Goal: Task Accomplishment & Management: Complete application form

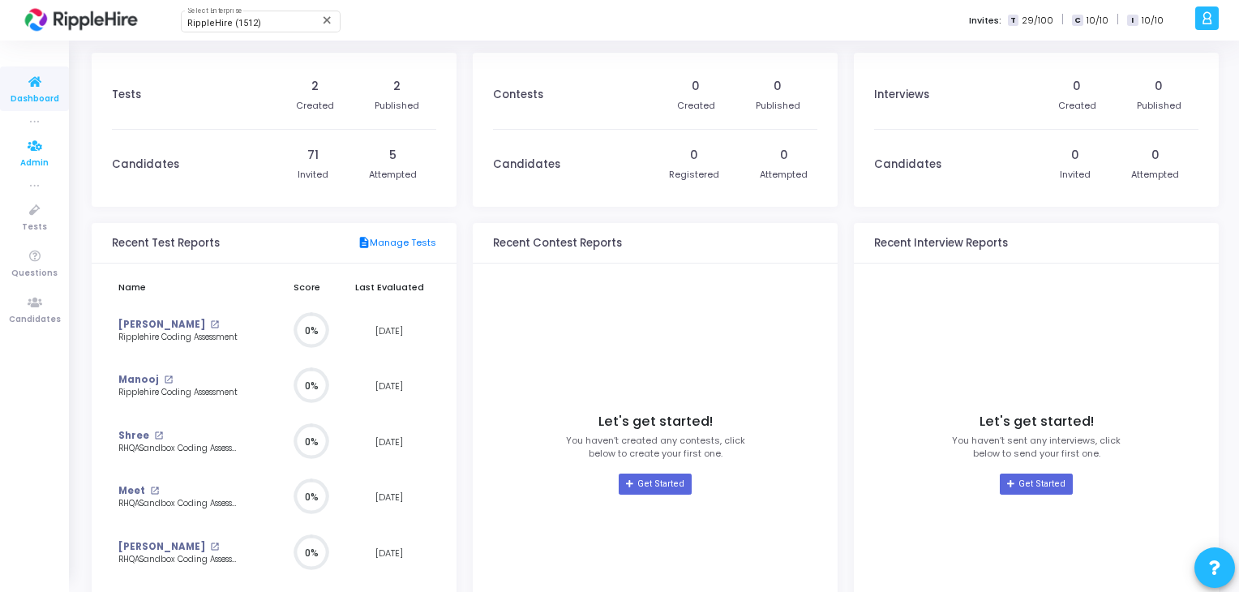
click at [26, 162] on span "Admin" at bounding box center [34, 164] width 28 height 14
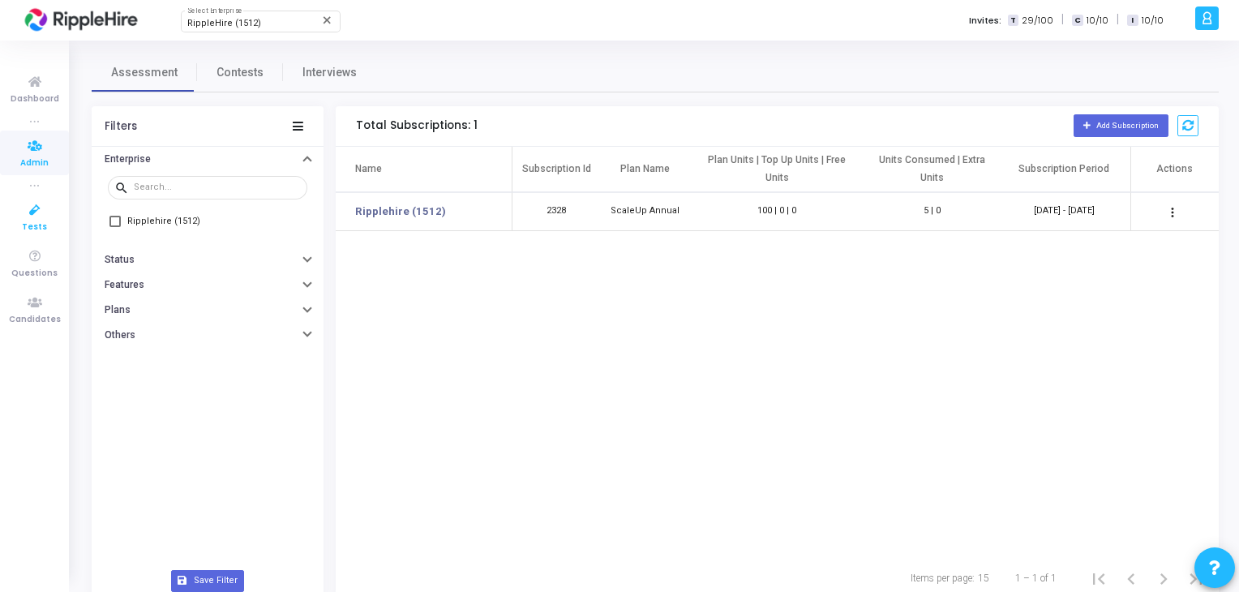
click at [26, 212] on icon at bounding box center [35, 210] width 34 height 20
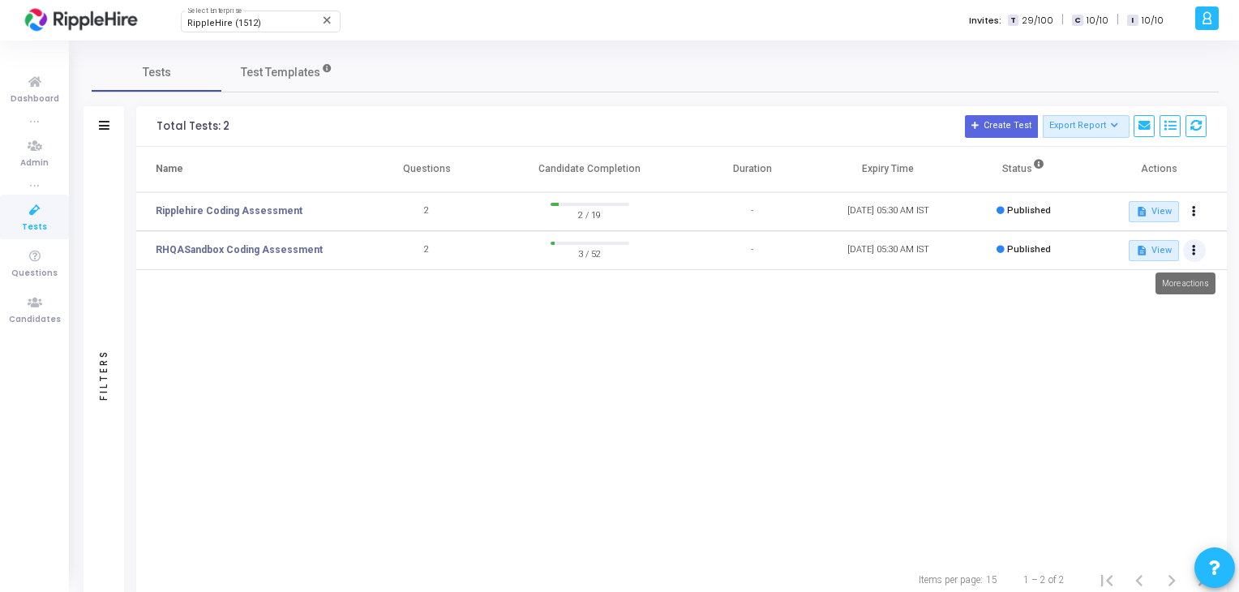
click at [1197, 249] on button at bounding box center [1194, 250] width 23 height 23
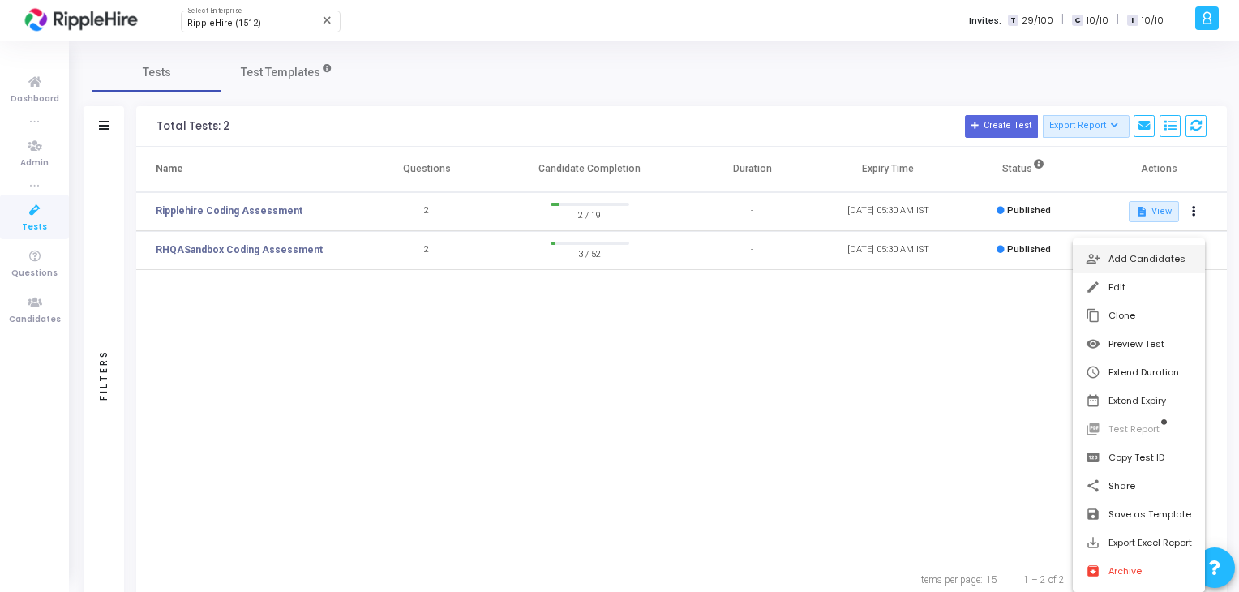
click at [1170, 264] on button "person_add_alt Add Candidates" at bounding box center [1139, 259] width 132 height 28
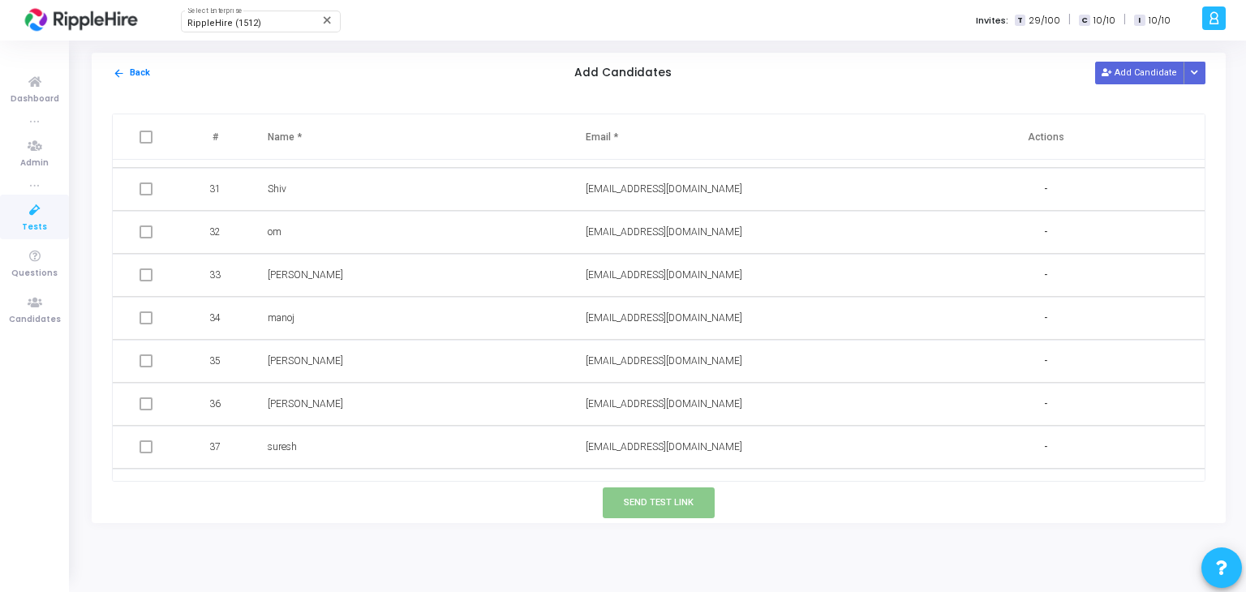
scroll to position [1914, 0]
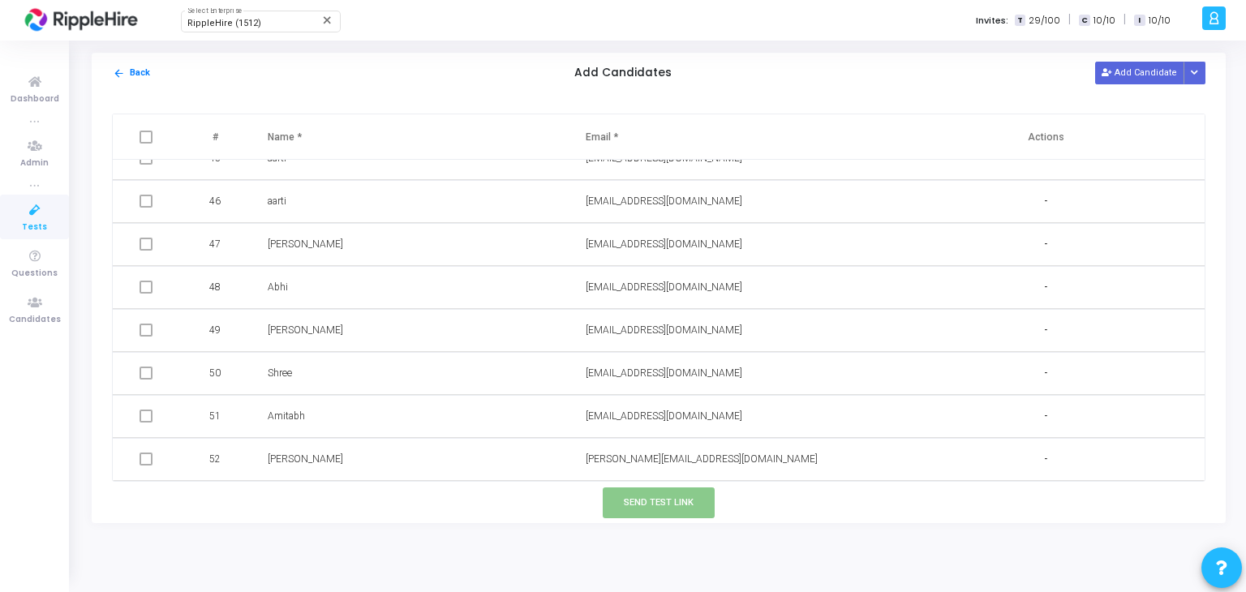
click at [132, 467] on td at bounding box center [148, 459] width 70 height 43
click at [136, 465] on td at bounding box center [148, 459] width 70 height 43
click at [139, 463] on span at bounding box center [145, 459] width 13 height 13
click at [142, 463] on span at bounding box center [145, 459] width 13 height 13
click at [161, 461] on td at bounding box center [148, 459] width 70 height 43
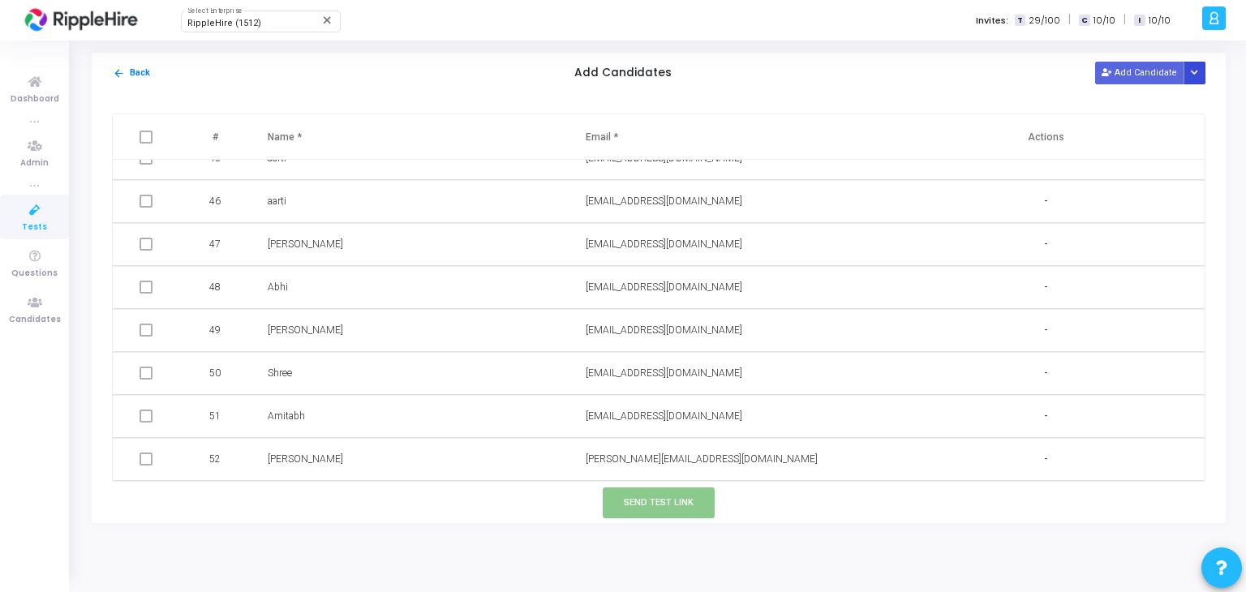
click at [1201, 70] on button "Button group with nested dropdown" at bounding box center [1194, 73] width 23 height 22
click at [838, 84] on div "arrow_back Back Add Candidates Add Candidate" at bounding box center [659, 73] width 1134 height 41
click at [1126, 72] on button "Add Candidate" at bounding box center [1139, 73] width 89 height 22
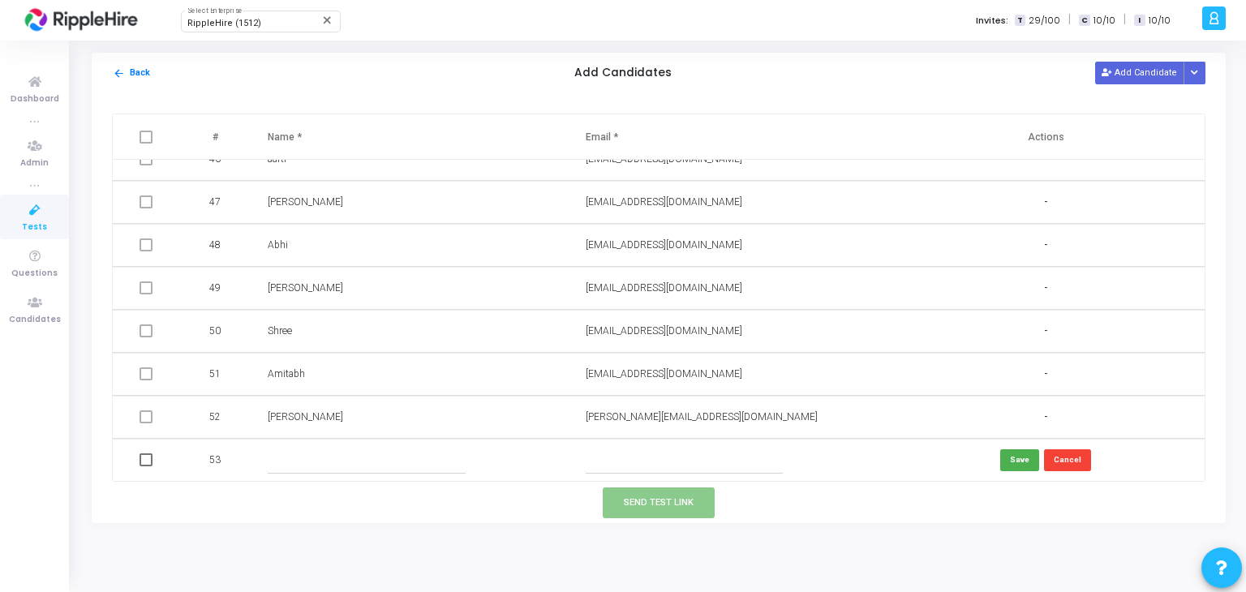
click at [148, 428] on td at bounding box center [148, 417] width 70 height 43
click at [144, 418] on span at bounding box center [145, 416] width 13 height 13
click at [307, 465] on input "text" at bounding box center [366, 460] width 197 height 27
type input "f"
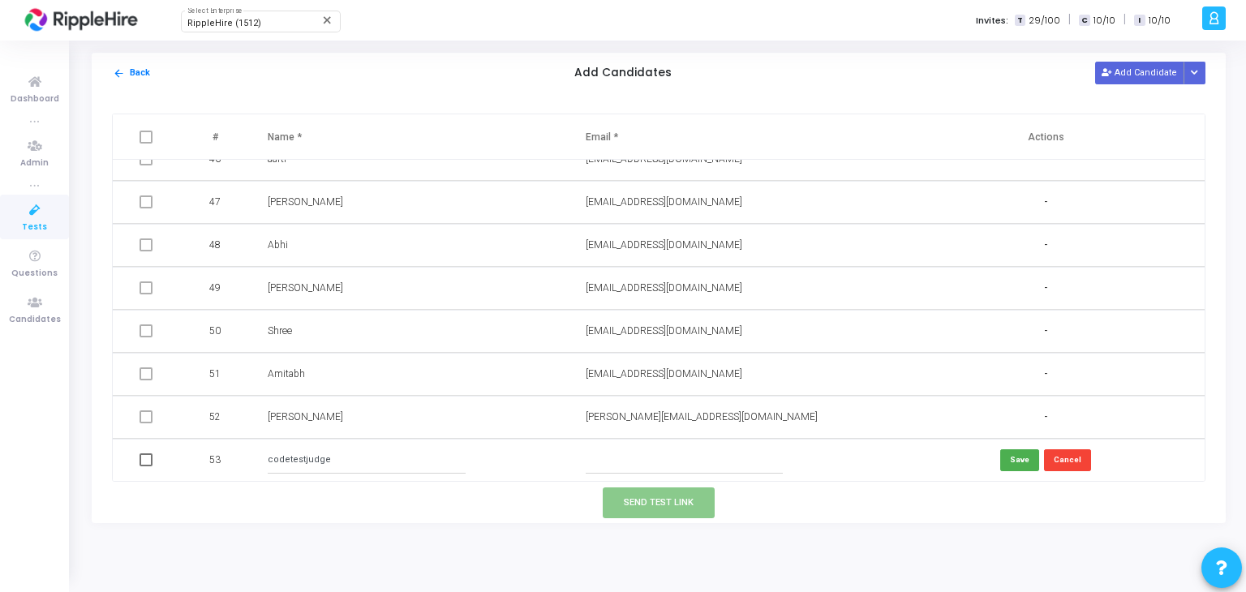
type input "codetestjudge"
click at [653, 444] on td at bounding box center [728, 460] width 318 height 43
click at [655, 461] on input "text" at bounding box center [684, 460] width 197 height 27
paste input "codetestjudge"
click at [701, 460] on input "[EMAIL_ADDRESS][DOMAIN_NAME]" at bounding box center [684, 460] width 197 height 27
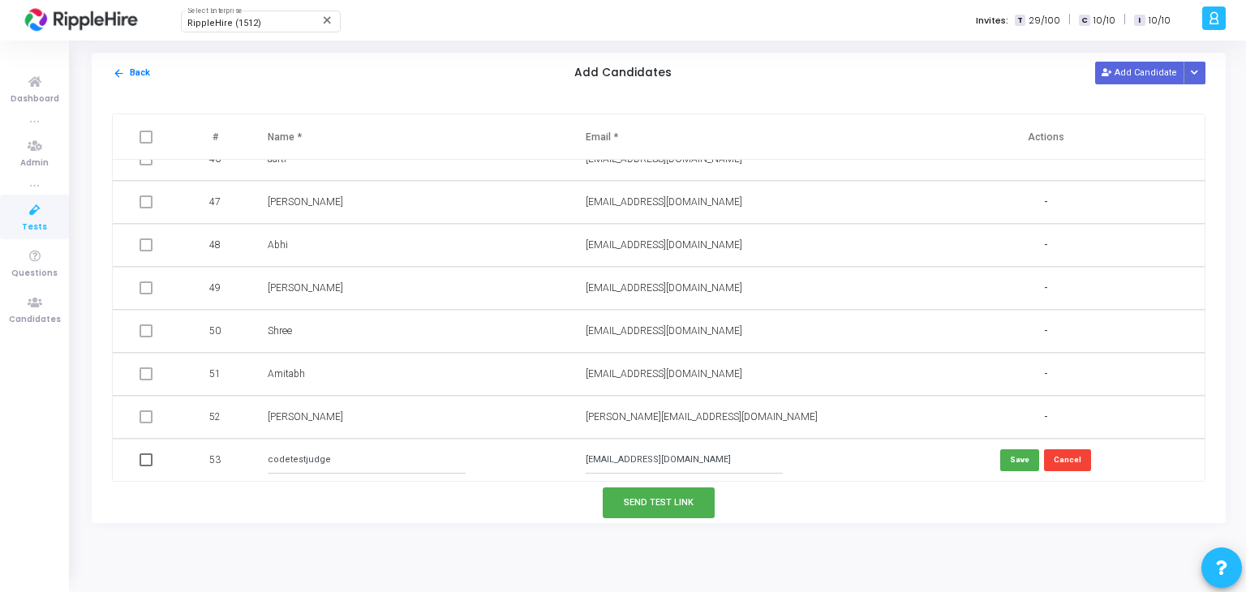
click at [701, 460] on input "[EMAIL_ADDRESS][DOMAIN_NAME]" at bounding box center [684, 460] width 197 height 27
type input "[EMAIL_ADDRESS][DOMAIN_NAME]"
click at [1006, 461] on button "Save" at bounding box center [1019, 460] width 39 height 22
click at [154, 457] on td at bounding box center [148, 460] width 70 height 43
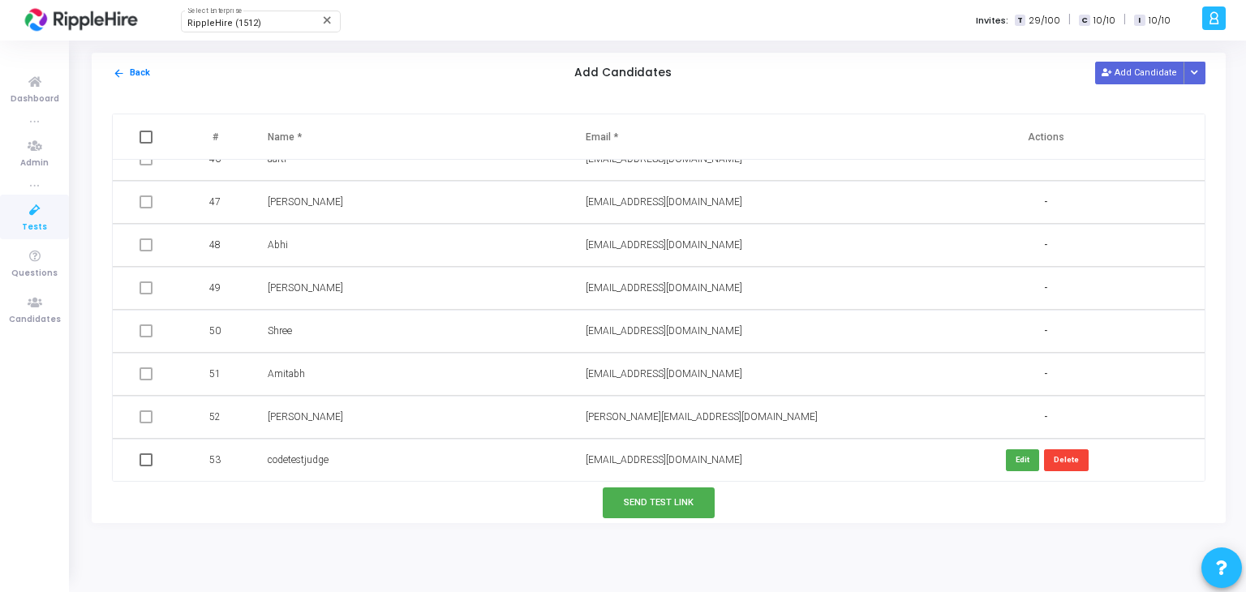
click at [142, 462] on span at bounding box center [145, 459] width 13 height 13
click at [145, 466] on input "checkbox" at bounding box center [145, 466] width 1 height 1
checkbox input "true"
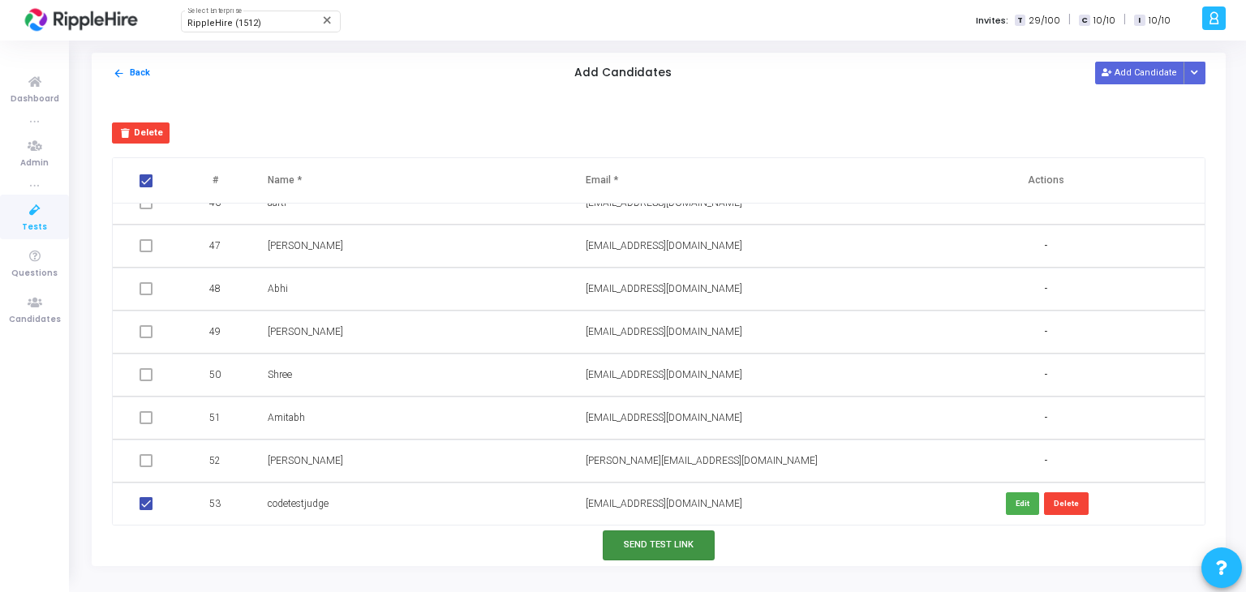
click at [663, 552] on button "Send Test Link" at bounding box center [659, 545] width 112 height 30
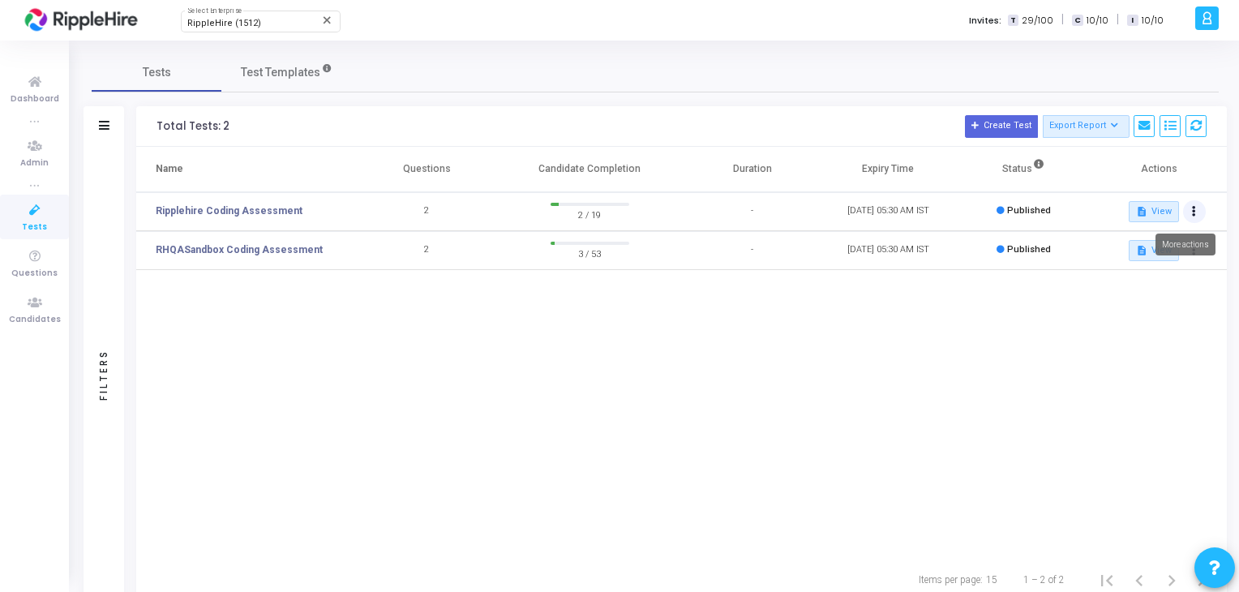
click at [1199, 205] on button at bounding box center [1194, 211] width 23 height 23
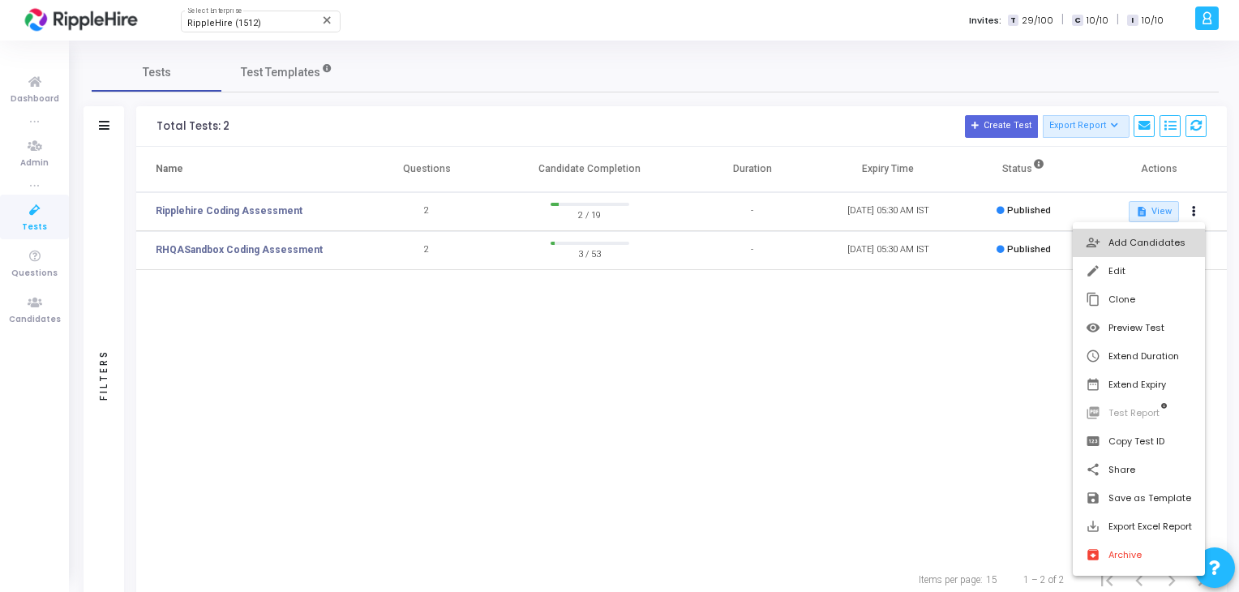
click at [1161, 238] on button "person_add_alt Add Candidates" at bounding box center [1139, 243] width 132 height 28
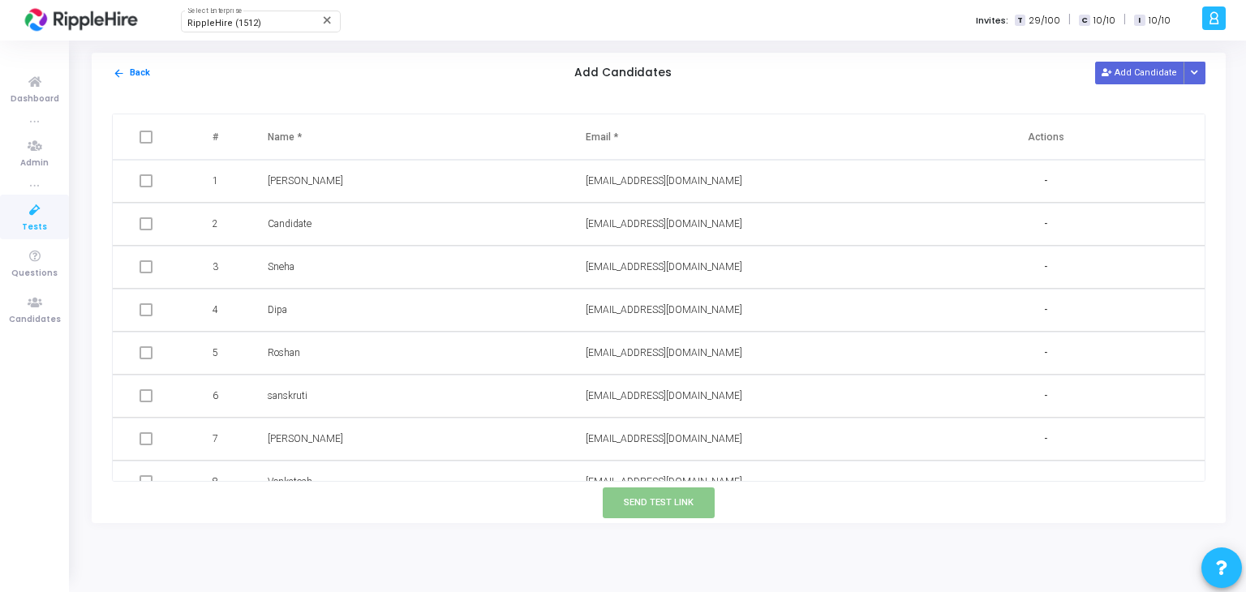
scroll to position [496, 0]
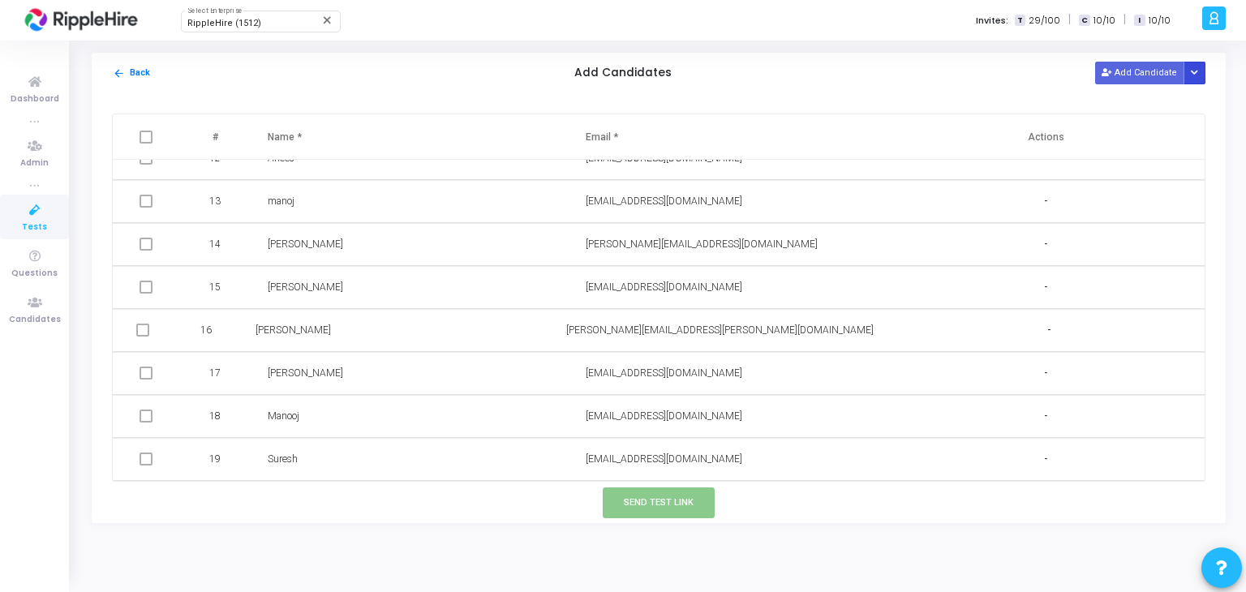
click at [1190, 72] on button "Button group with nested dropdown" at bounding box center [1194, 73] width 23 height 22
click at [1129, 62] on button "Add Candidate" at bounding box center [1139, 73] width 89 height 22
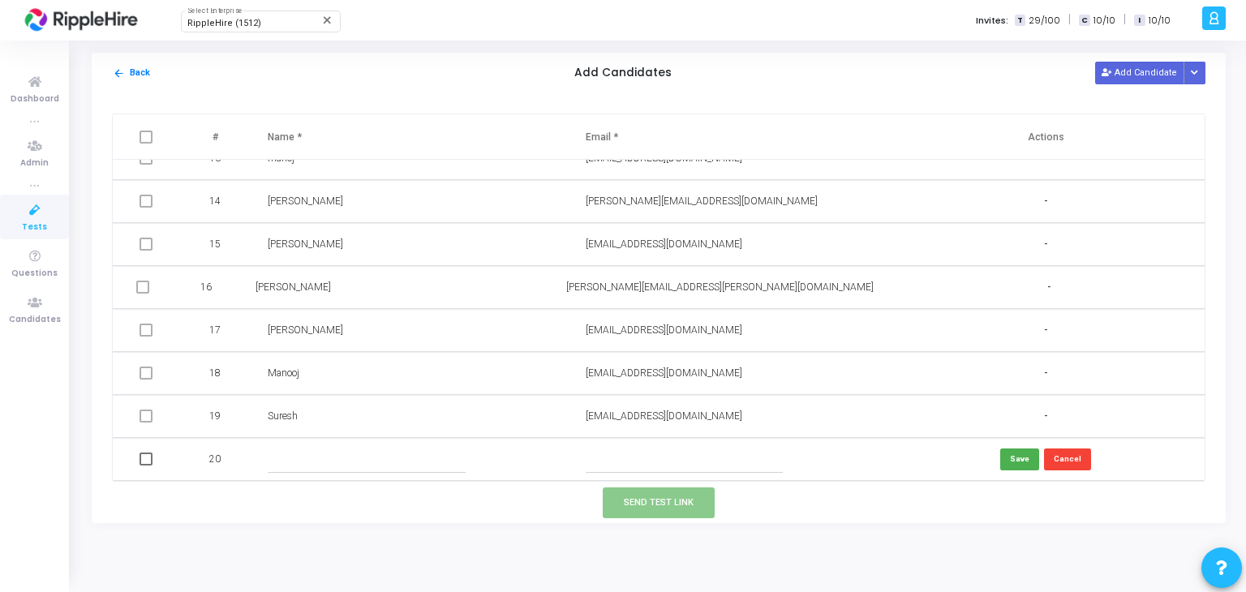
click at [610, 468] on input "text" at bounding box center [684, 459] width 197 height 27
paste input "[EMAIL_ADDRESS][DOMAIN_NAME]"
type input "[EMAIL_ADDRESS][DOMAIN_NAME]"
click at [451, 442] on td at bounding box center [410, 459] width 318 height 43
click at [438, 457] on input "text" at bounding box center [366, 459] width 197 height 27
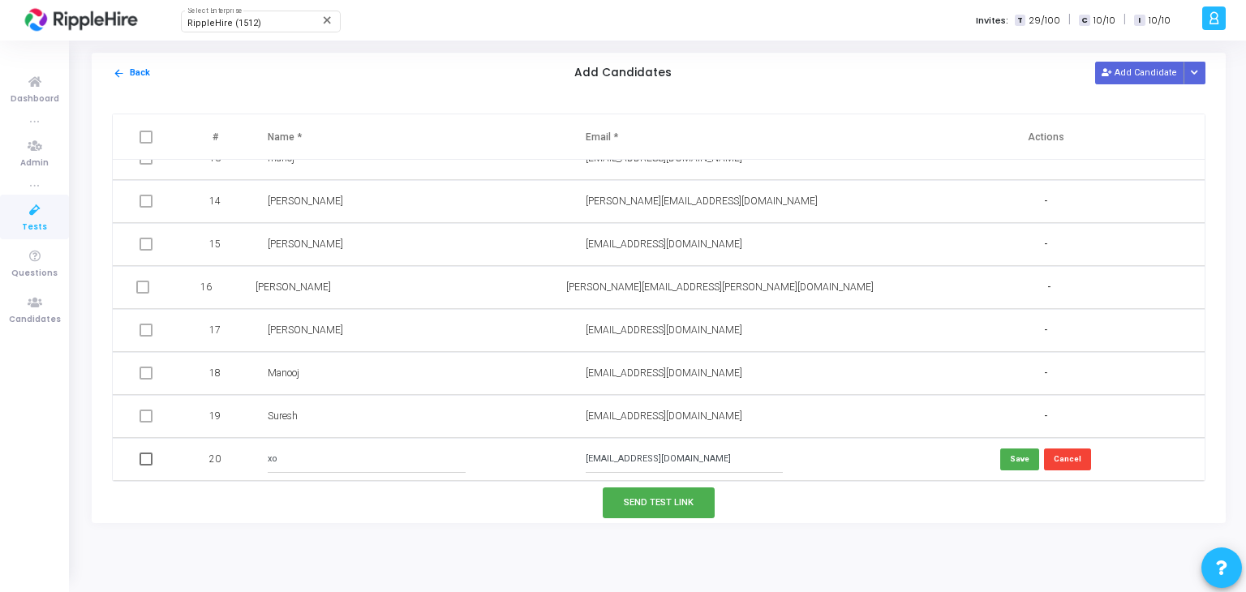
type input "x"
type input "c"
type input "[PERSON_NAME]"
click at [1009, 468] on button "Save" at bounding box center [1019, 459] width 39 height 22
click at [136, 464] on td at bounding box center [148, 459] width 70 height 43
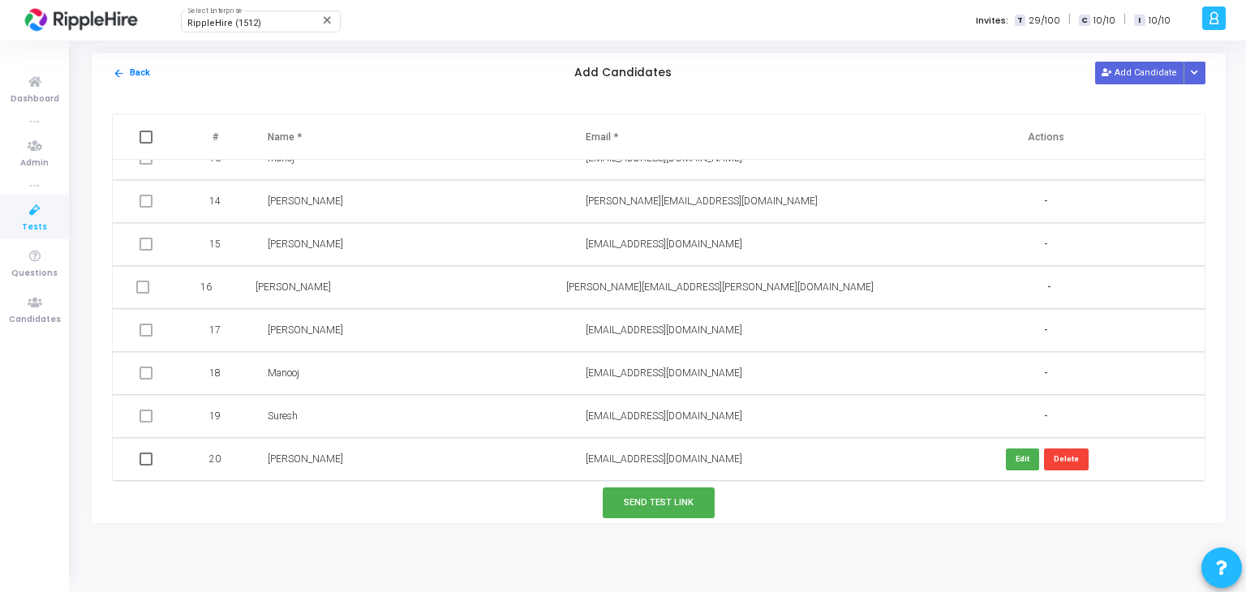
click at [142, 457] on span at bounding box center [145, 459] width 13 height 13
click at [145, 466] on input "checkbox" at bounding box center [145, 466] width 1 height 1
checkbox input "true"
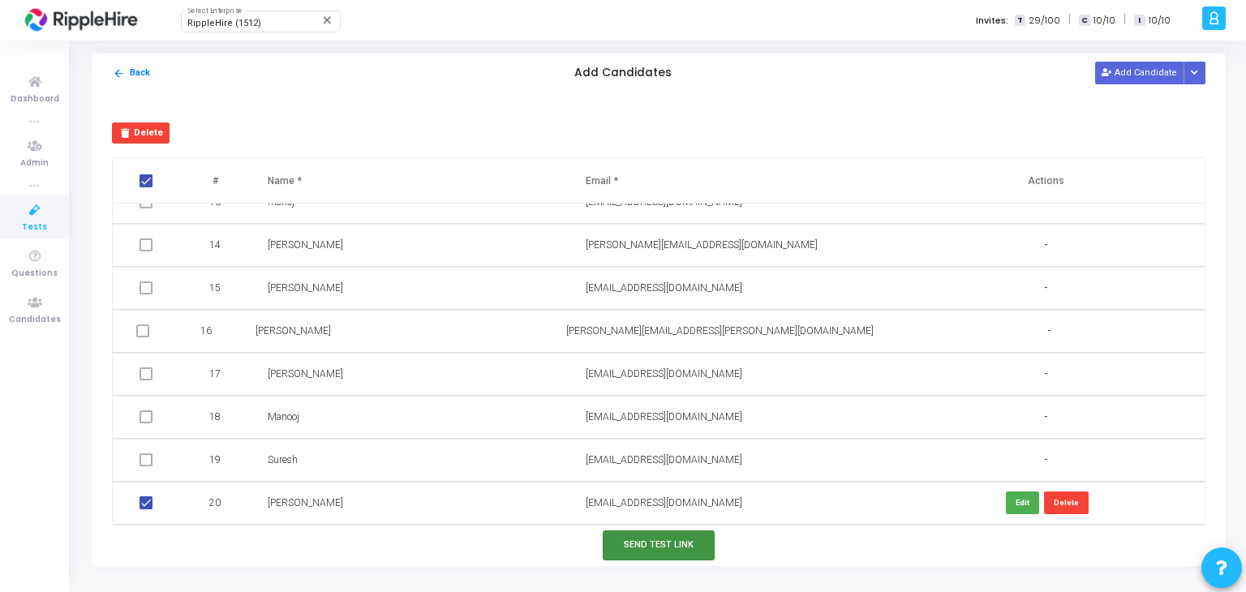
click at [700, 552] on button "Send Test Link" at bounding box center [659, 545] width 112 height 30
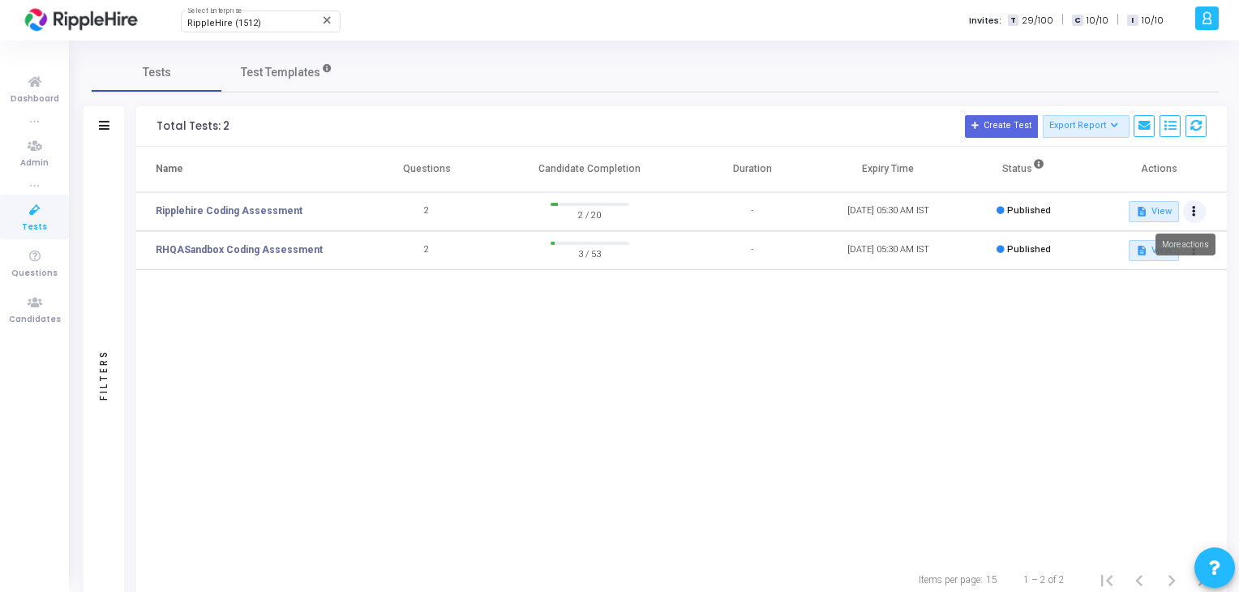
click at [1192, 208] on icon at bounding box center [1194, 212] width 4 height 8
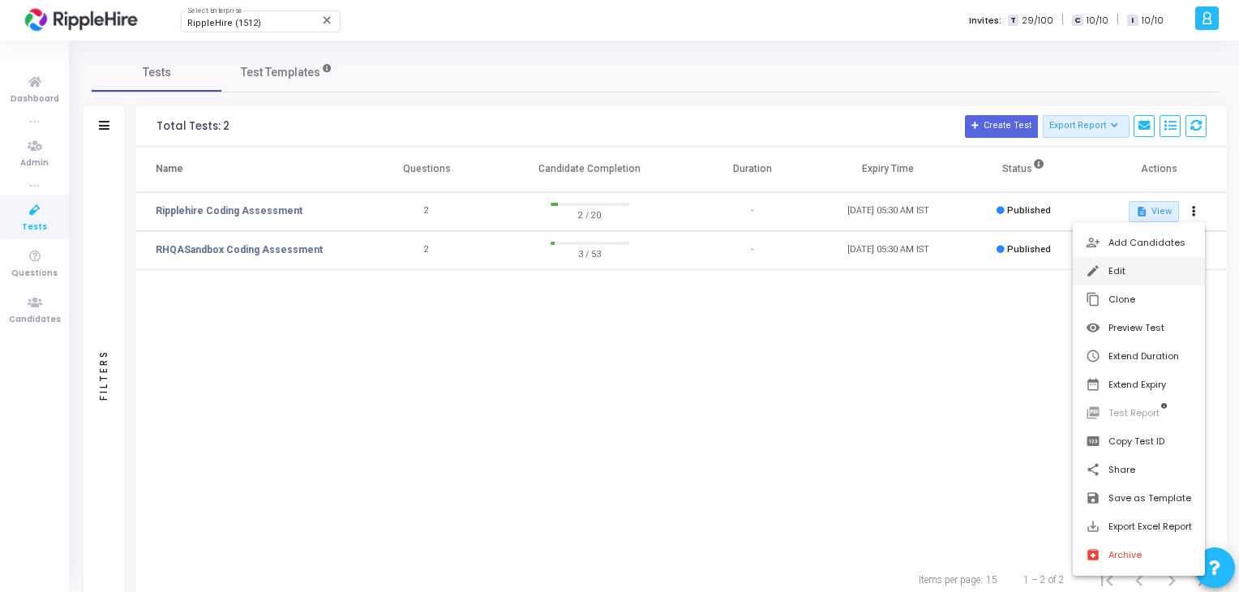
click at [1136, 273] on button "edit Edit" at bounding box center [1139, 271] width 132 height 28
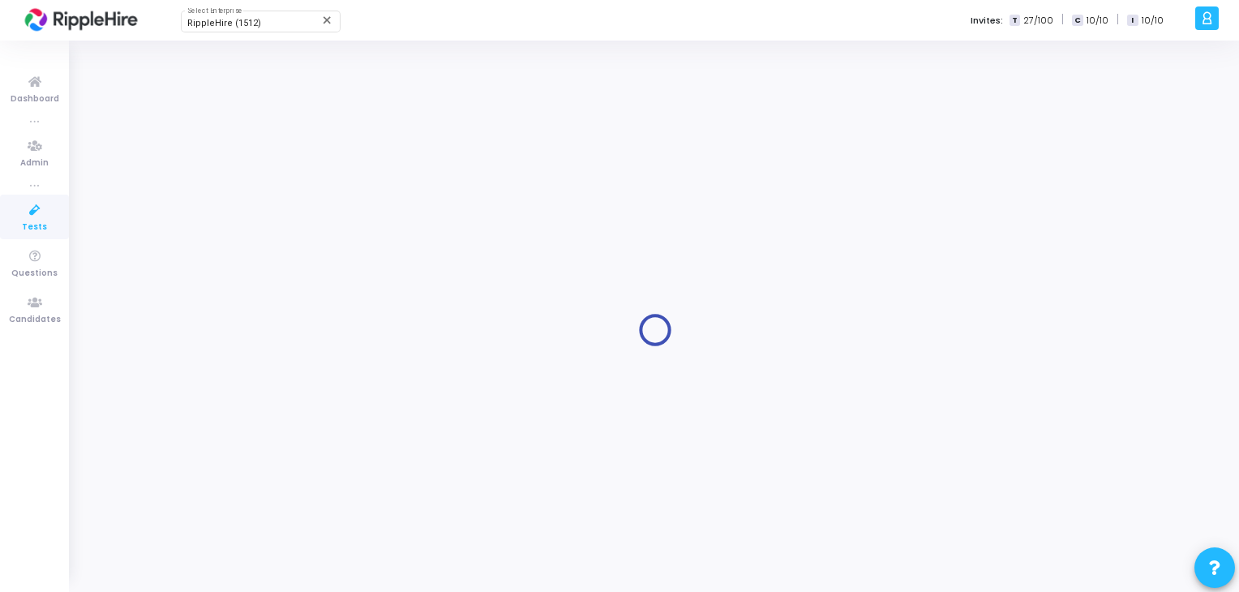
type input "Ripplehire Coding Assessment"
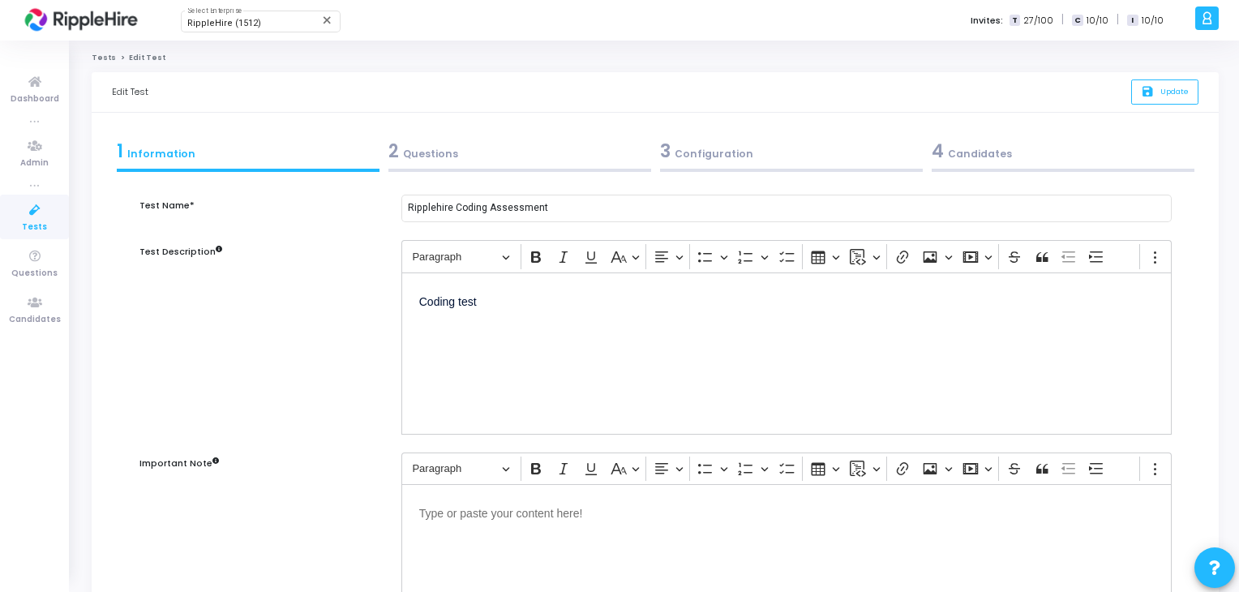
click at [739, 155] on div "3 Configuration" at bounding box center [791, 151] width 263 height 27
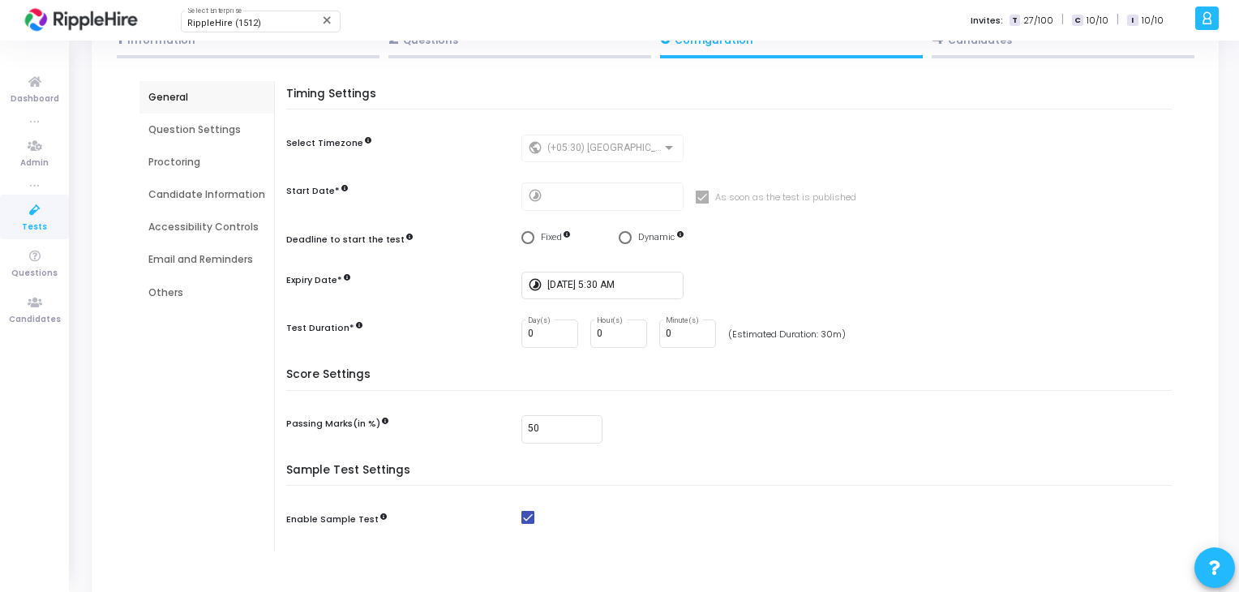
scroll to position [117, 0]
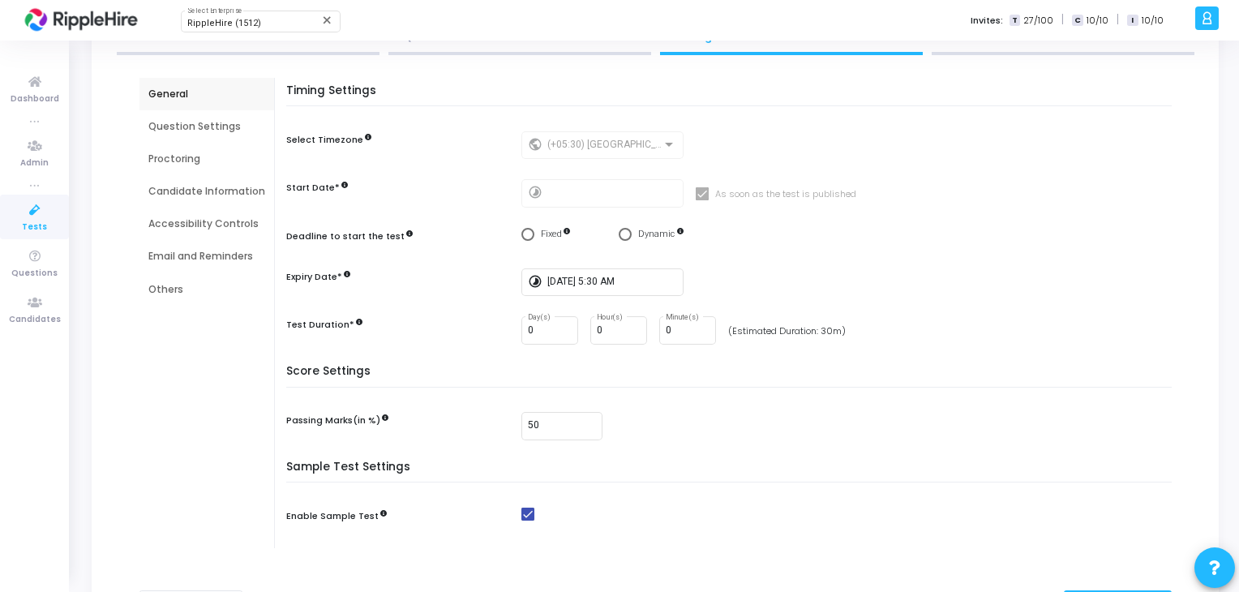
click at [548, 330] on input "0" at bounding box center [550, 330] width 44 height 11
type input "1"
type input "2"
type input "0"
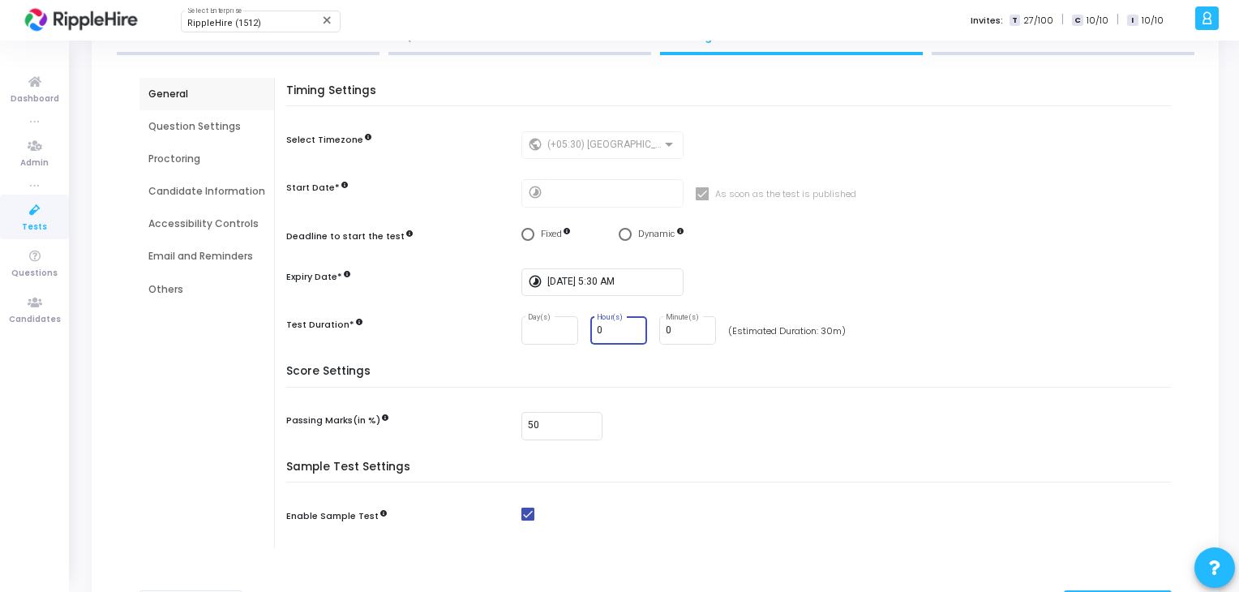
click at [601, 327] on input "0" at bounding box center [619, 330] width 44 height 11
type input "2"
type input "3"
type input "0"
click at [681, 326] on input "0" at bounding box center [688, 330] width 44 height 11
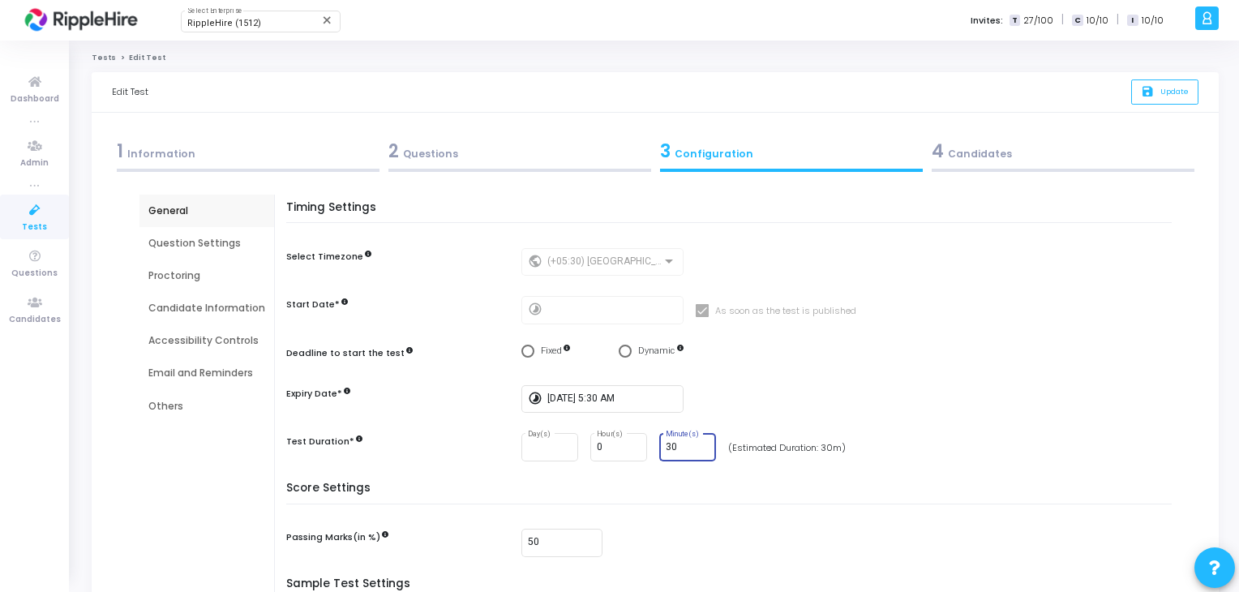
scroll to position [0, 0]
type input "30"
click at [1171, 95] on span "Update" at bounding box center [1175, 91] width 28 height 11
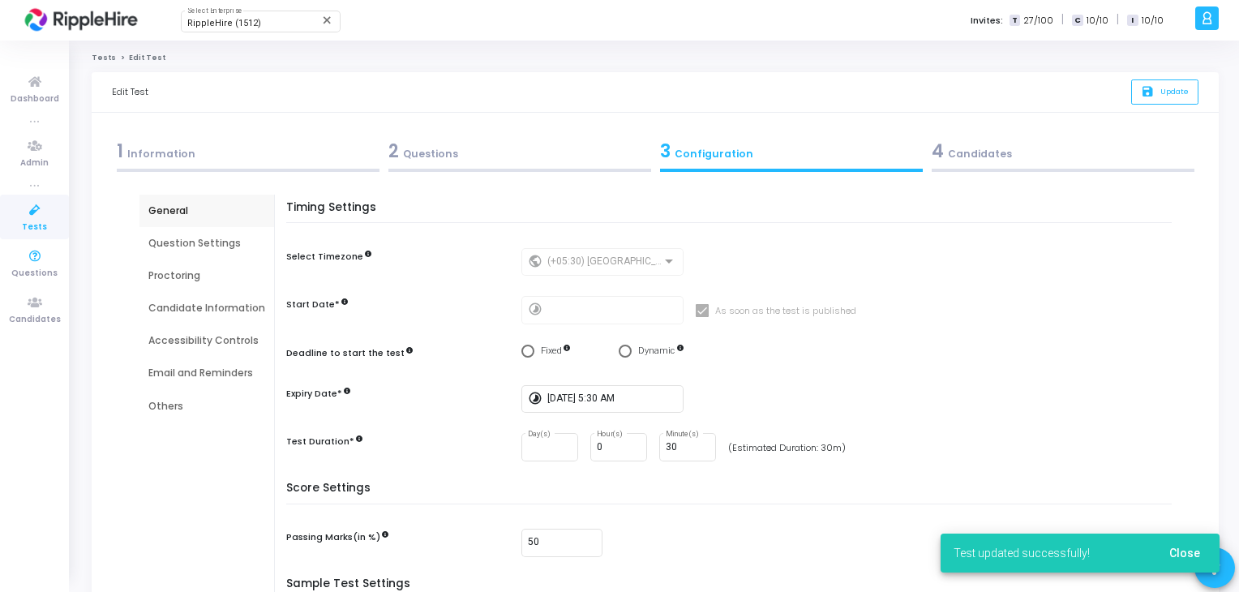
click at [16, 208] on link "Tests" at bounding box center [34, 217] width 69 height 45
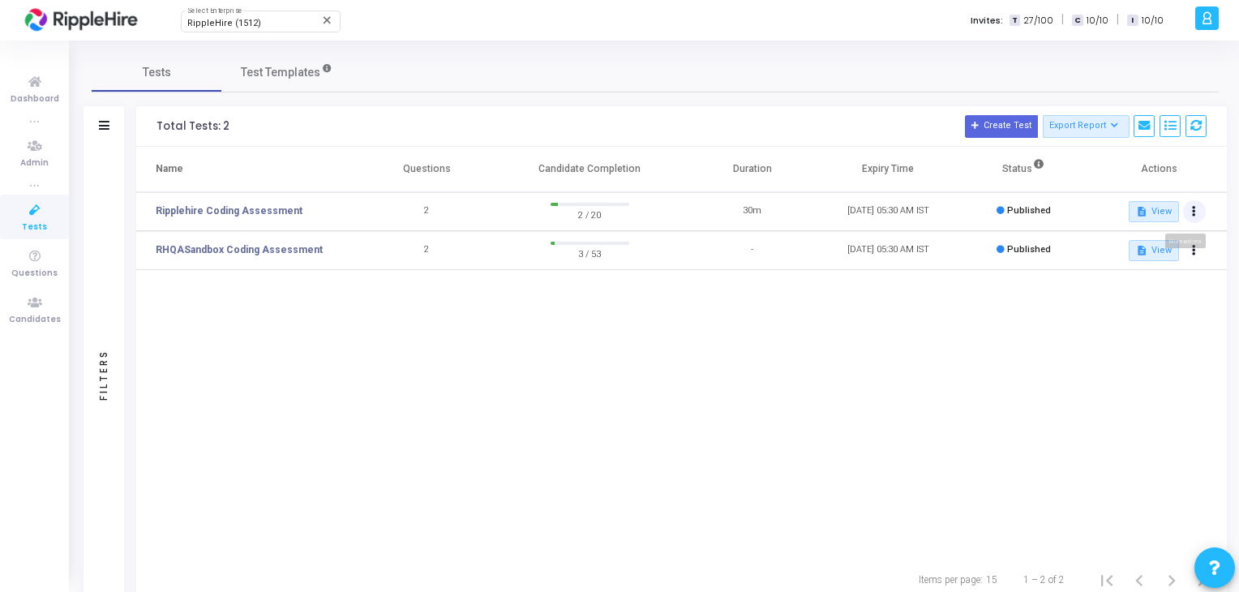
click at [1192, 213] on icon at bounding box center [1194, 212] width 4 height 8
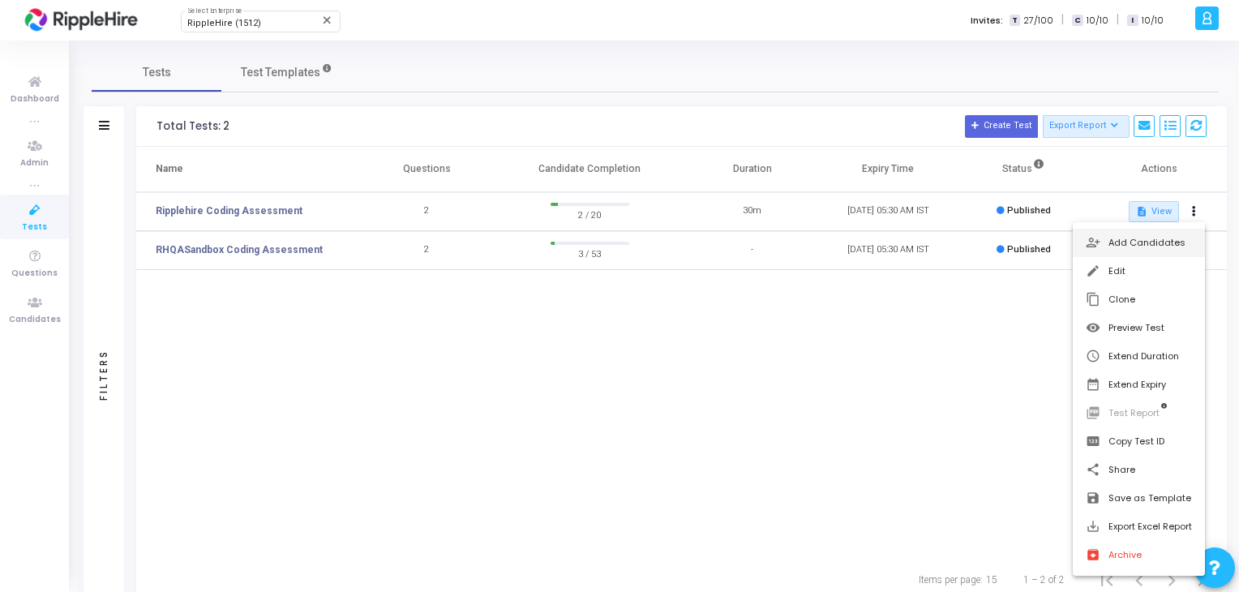
click at [1144, 234] on button "person_add_alt Add Candidates" at bounding box center [1139, 243] width 132 height 28
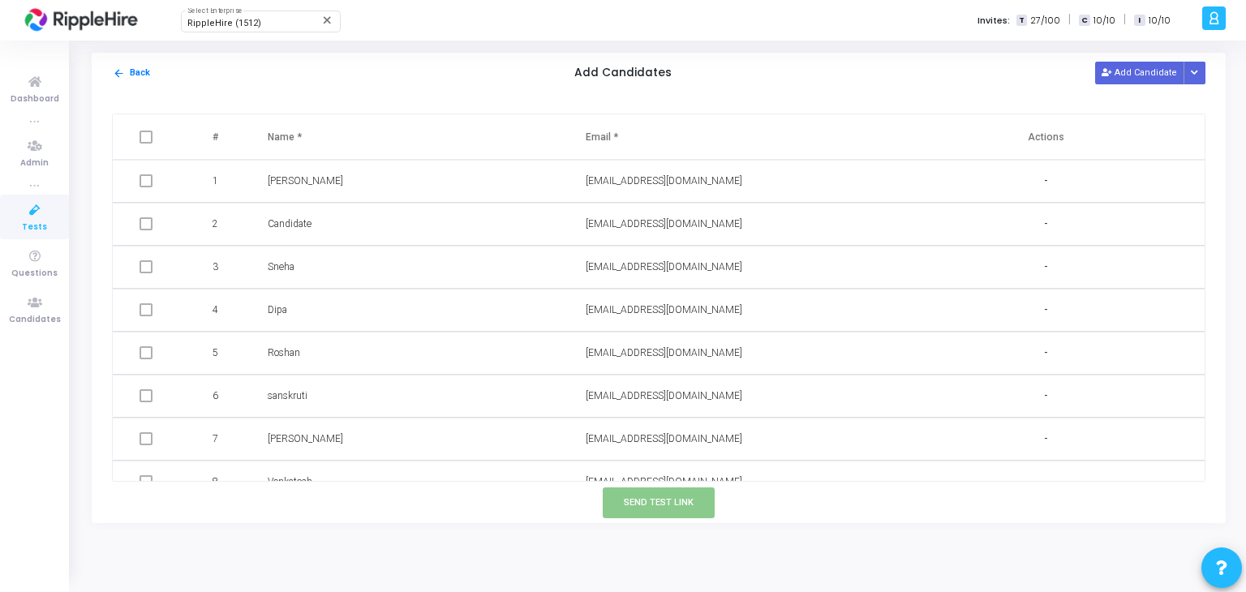
scroll to position [539, 0]
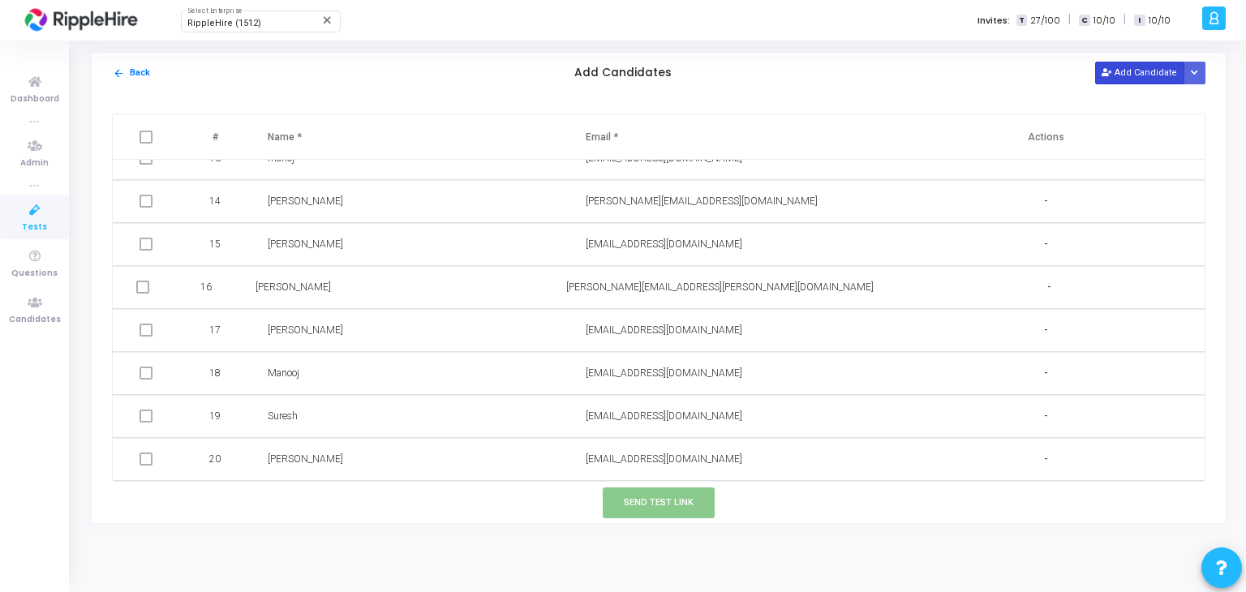
click at [1125, 79] on button "Add Candidate" at bounding box center [1139, 73] width 89 height 22
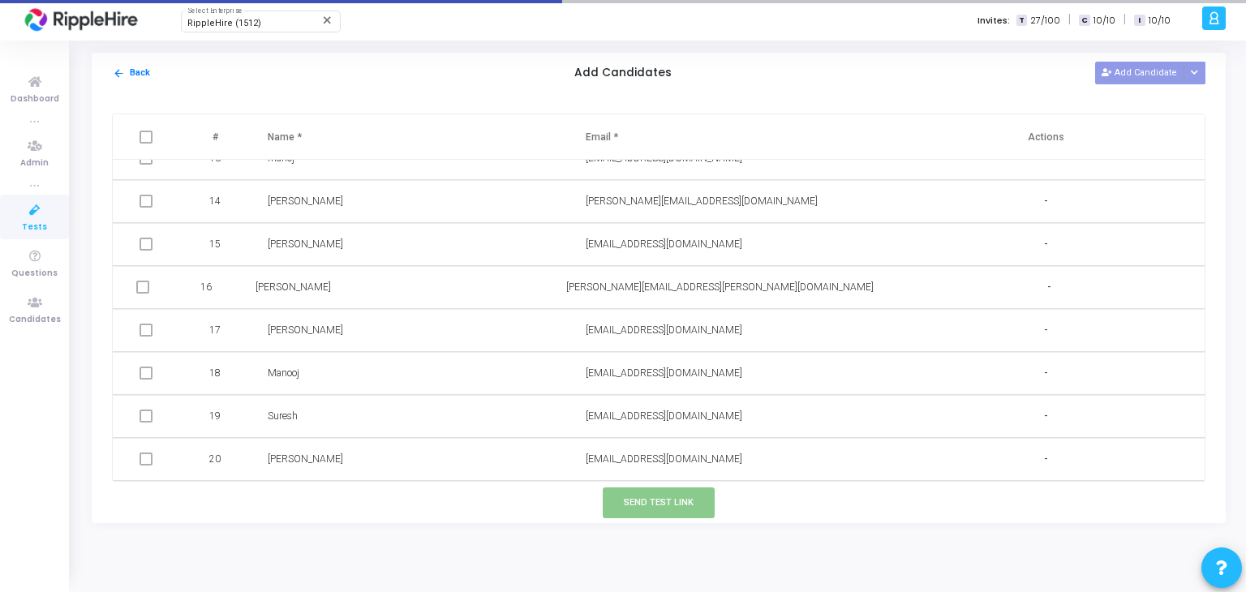
scroll to position [581, 0]
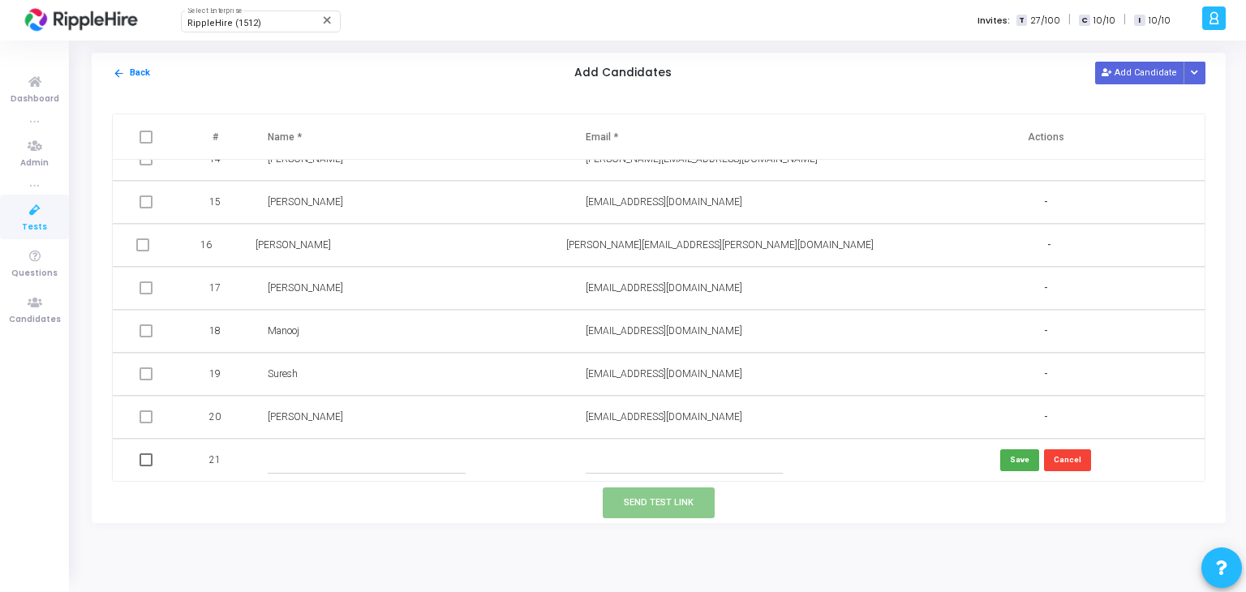
click at [315, 462] on input "text" at bounding box center [366, 460] width 197 height 27
click at [639, 406] on td "[EMAIL_ADDRESS][DOMAIN_NAME]" at bounding box center [728, 417] width 318 height 43
click at [639, 411] on span "[EMAIL_ADDRESS][DOMAIN_NAME]" at bounding box center [664, 416] width 157 height 11
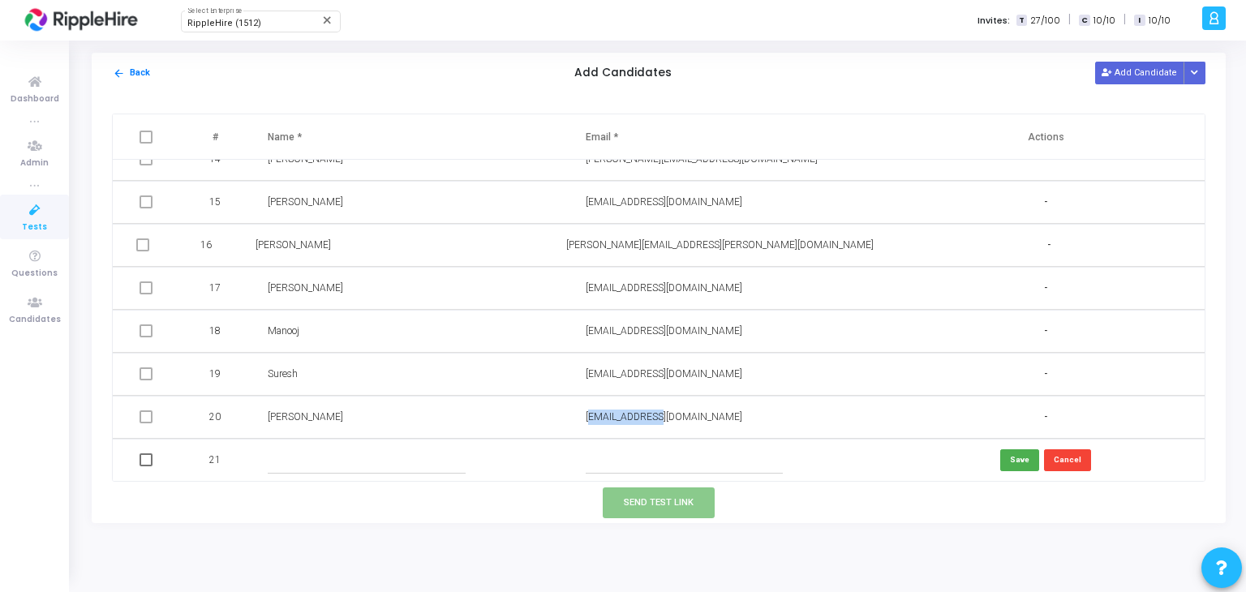
click at [639, 411] on span "[EMAIL_ADDRESS][DOMAIN_NAME]" at bounding box center [664, 416] width 157 height 11
click at [620, 461] on input "text" at bounding box center [684, 460] width 197 height 27
paste input "[EMAIL_ADDRESS][DOMAIN_NAME]"
click at [631, 461] on input "[EMAIL_ADDRESS][DOMAIN_NAME]" at bounding box center [684, 460] width 197 height 27
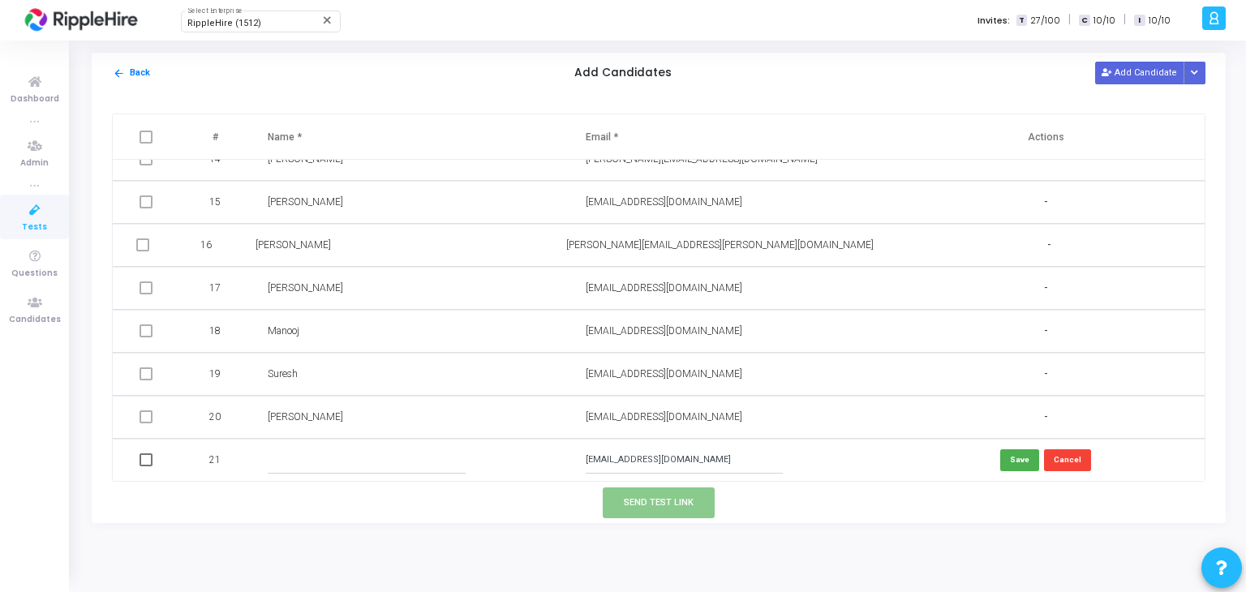
type input "[EMAIL_ADDRESS][DOMAIN_NAME]"
click at [291, 468] on input "text" at bounding box center [366, 460] width 197 height 27
type input "s"
type input "[PERSON_NAME]"
click at [1193, 77] on icon "Button group with nested dropdown" at bounding box center [1194, 73] width 7 height 8
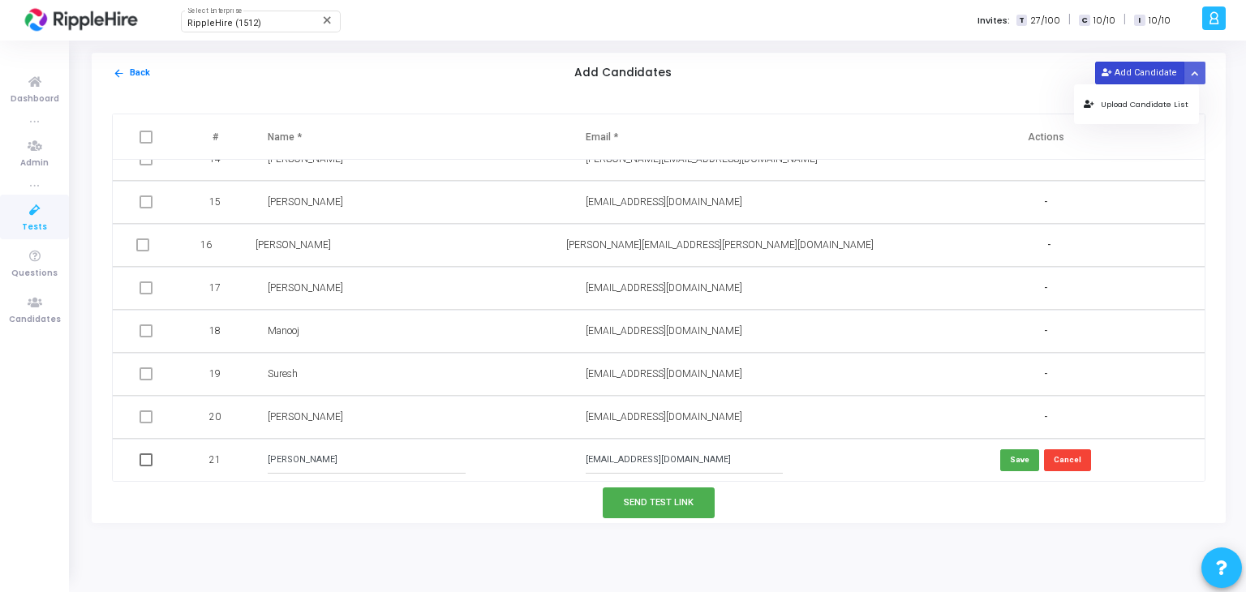
click at [1146, 77] on button "Add Candidate" at bounding box center [1139, 73] width 89 height 22
click at [152, 461] on span at bounding box center [145, 459] width 13 height 13
click at [146, 466] on input "checkbox" at bounding box center [145, 466] width 1 height 1
checkbox input "true"
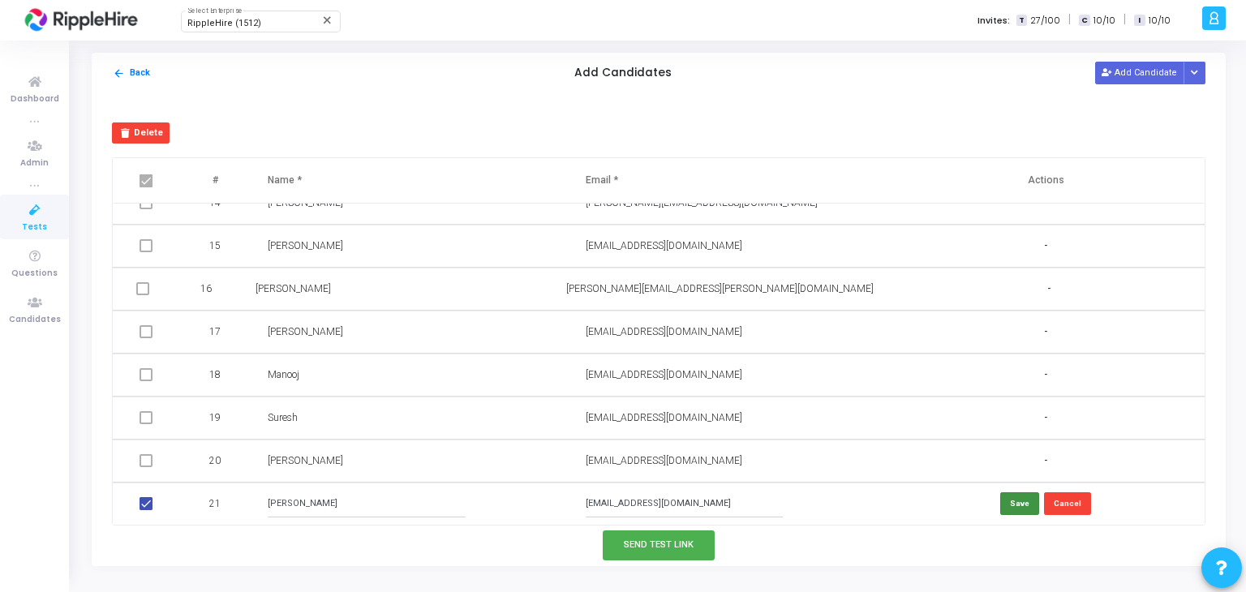
click at [1000, 507] on button "Save" at bounding box center [1019, 503] width 39 height 22
click at [161, 504] on td at bounding box center [148, 504] width 70 height 43
click at [152, 504] on td at bounding box center [148, 504] width 70 height 43
click at [141, 504] on span at bounding box center [145, 503] width 13 height 13
click at [145, 510] on input "checkbox" at bounding box center [145, 510] width 1 height 1
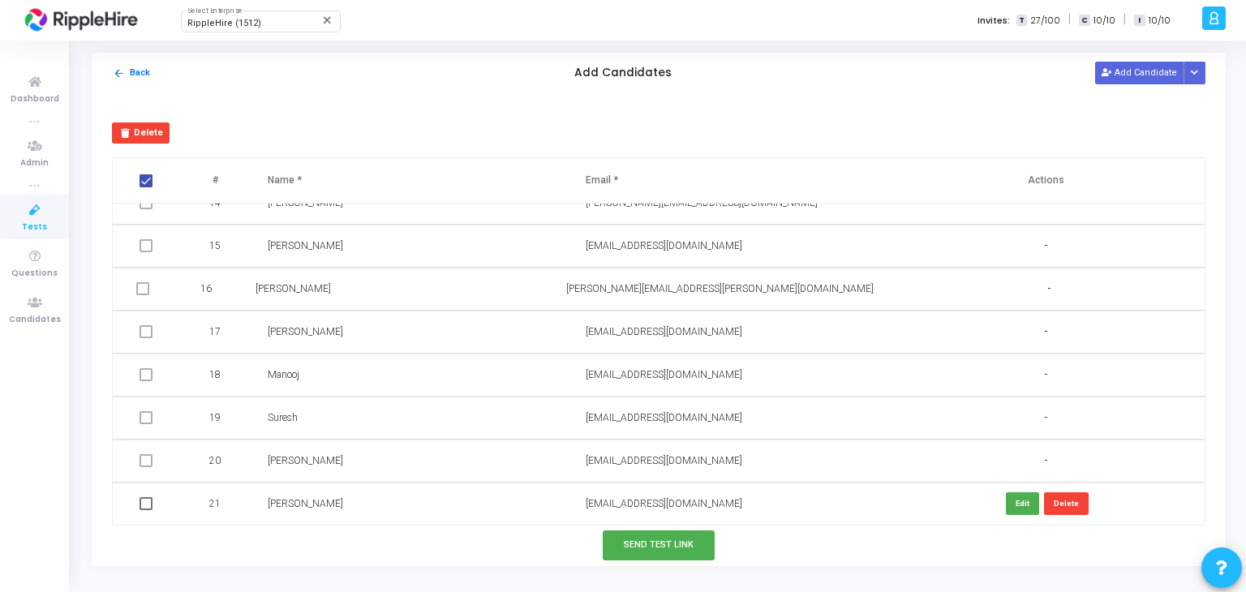
checkbox input "true"
checkbox input "false"
click at [671, 543] on button "Send Test Link" at bounding box center [659, 545] width 112 height 30
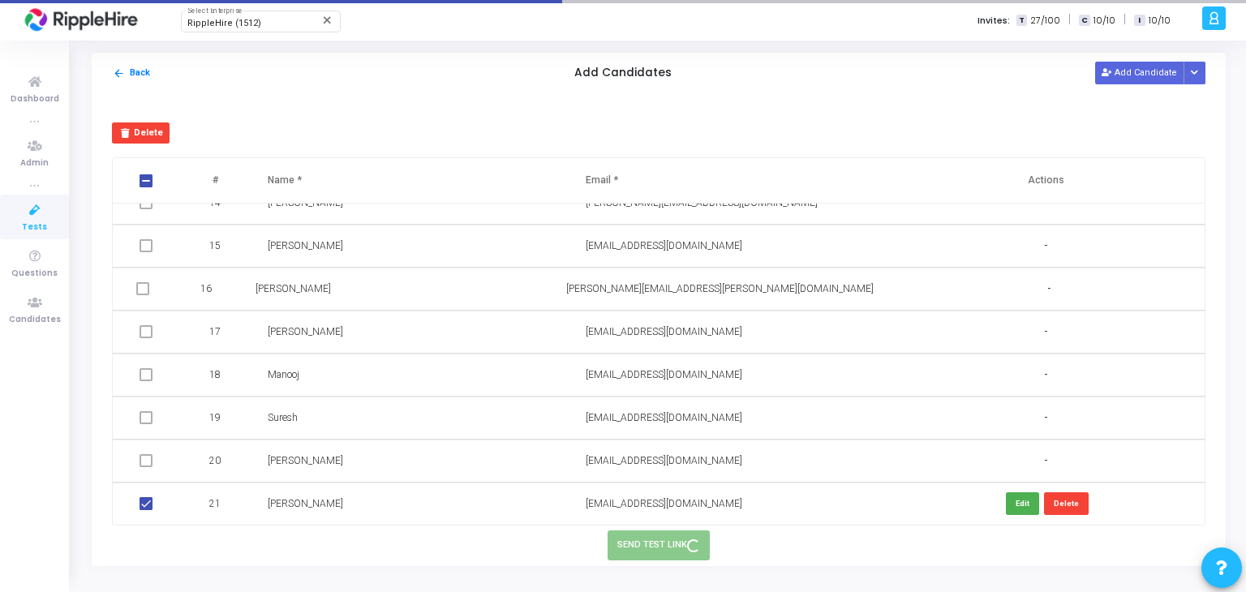
click at [643, 503] on span "[EMAIL_ADDRESS][DOMAIN_NAME]" at bounding box center [664, 503] width 157 height 11
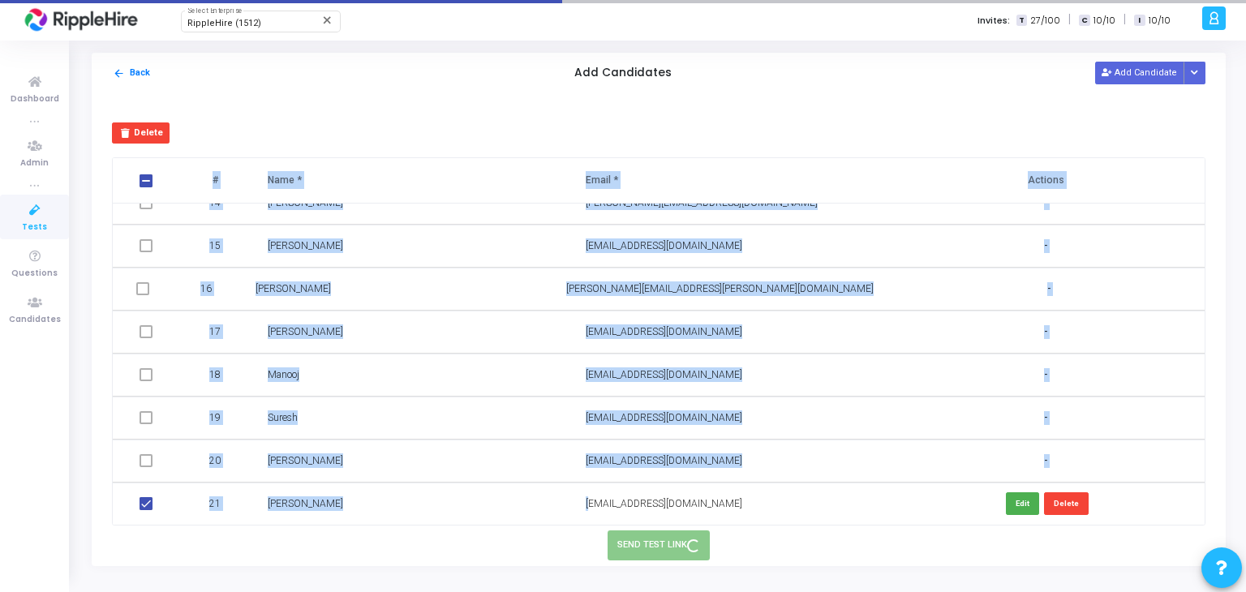
click at [643, 503] on span "[EMAIL_ADDRESS][DOMAIN_NAME]" at bounding box center [664, 503] width 157 height 11
copy table "# Name * Email * Actions 1 [PERSON_NAME] [PERSON_NAME][EMAIL_ADDRESS][DOMAIN_NA…"
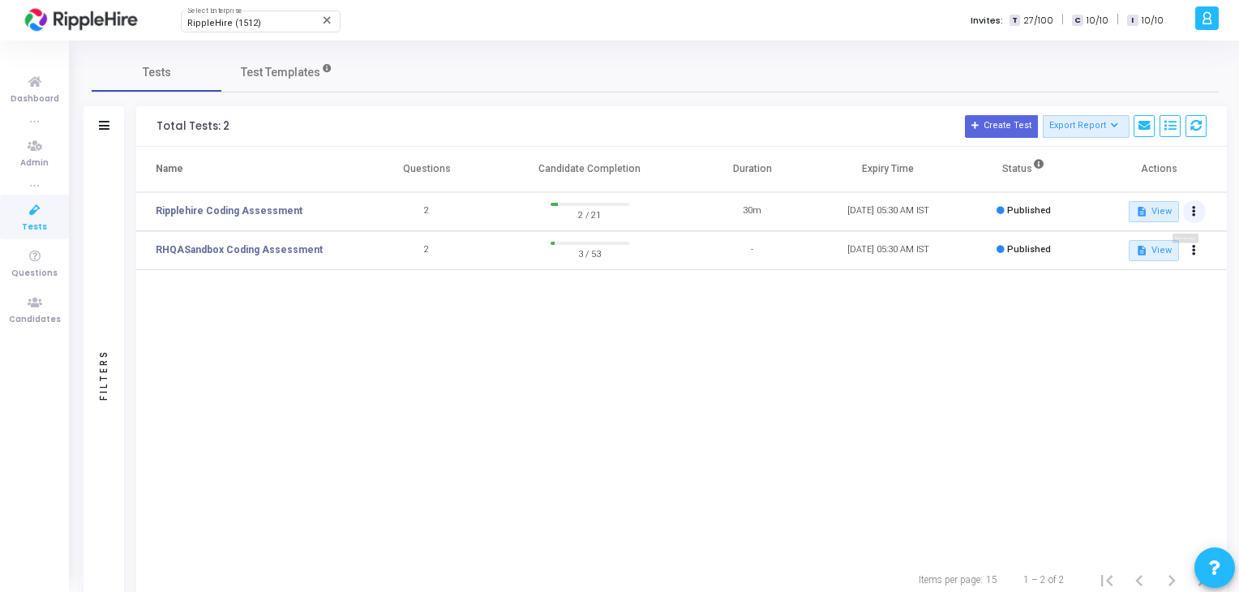
click at [1190, 205] on button at bounding box center [1194, 211] width 23 height 23
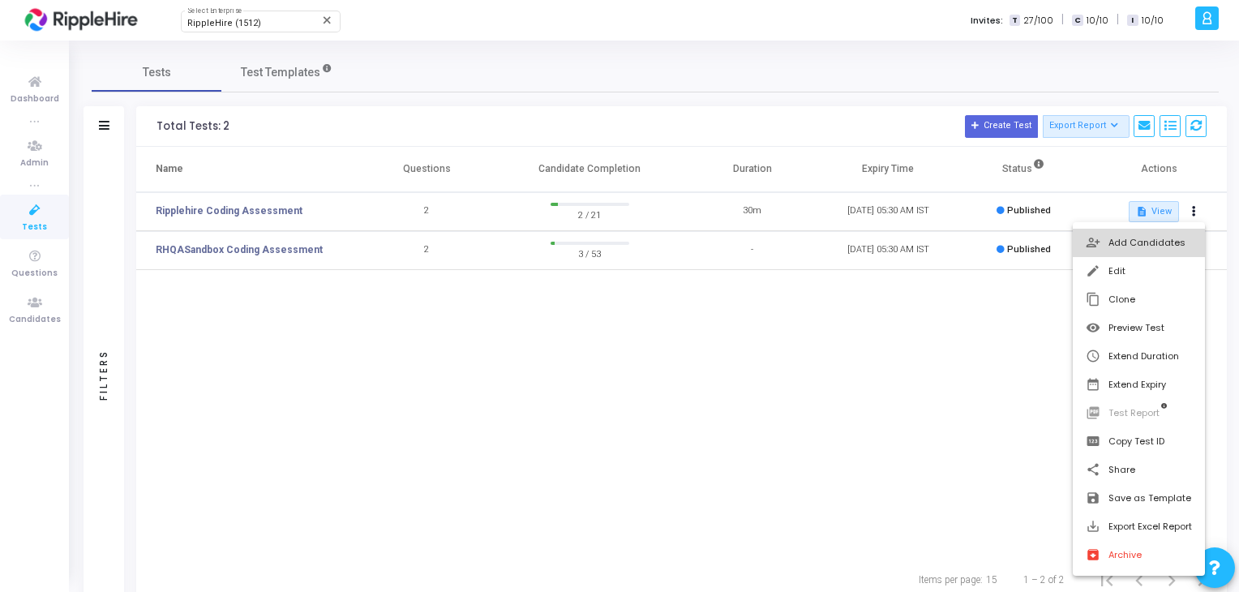
click at [1155, 243] on button "person_add_alt Add Candidates" at bounding box center [1139, 243] width 132 height 28
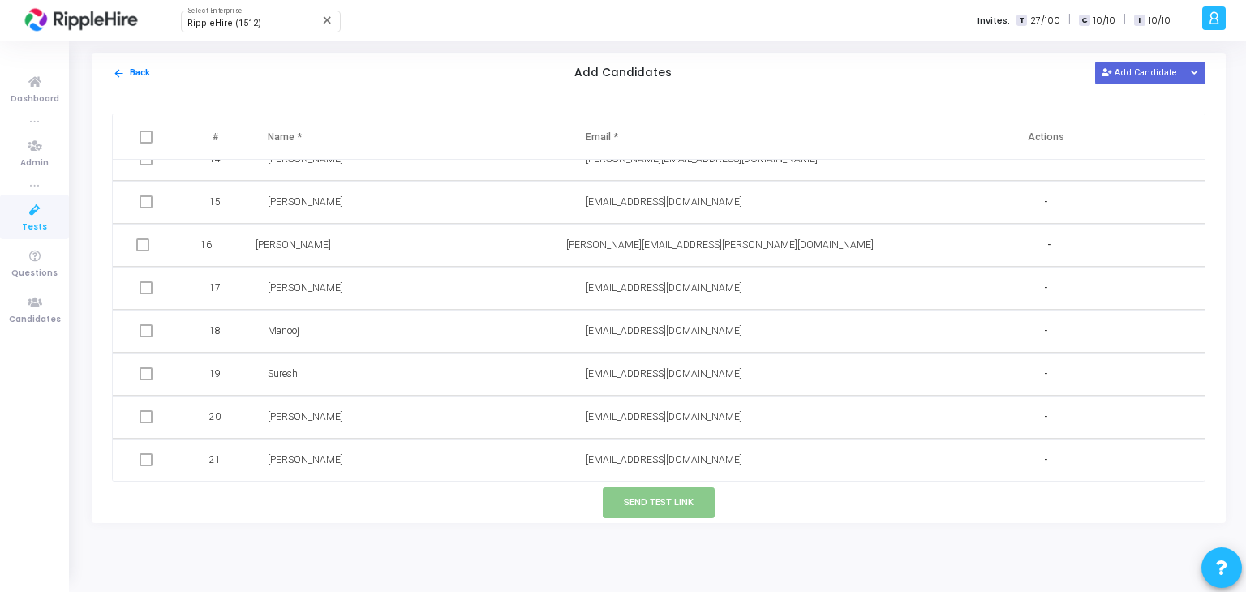
click at [1135, 54] on div "arrow_back Back Add Candidates Add Candidate Upload Candidate List" at bounding box center [659, 73] width 1134 height 41
click at [1133, 69] on button "Add Candidate" at bounding box center [1139, 73] width 89 height 22
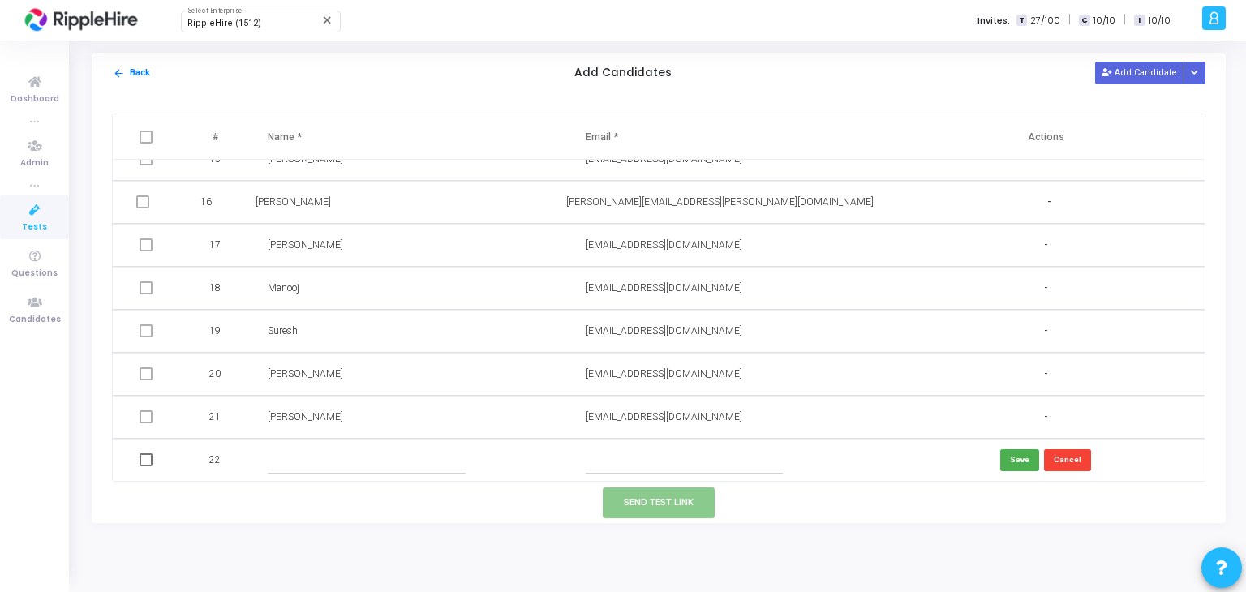
scroll to position [624, 0]
click at [639, 470] on input "text" at bounding box center [684, 459] width 197 height 27
paste input "[EMAIL_ADDRESS][DOMAIN_NAME]"
type input "[EMAIL_ADDRESS][DOMAIN_NAME]"
click at [419, 468] on input "text" at bounding box center [366, 459] width 197 height 27
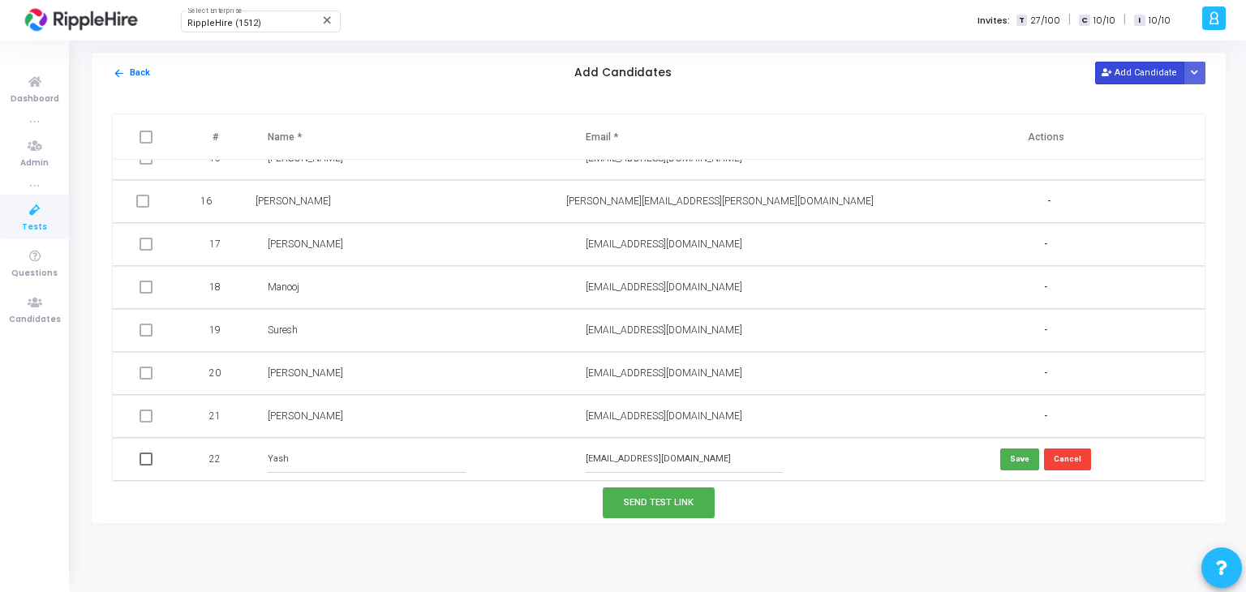
type input "Yash"
click at [1151, 66] on button "Add Candidate" at bounding box center [1139, 73] width 89 height 22
click at [137, 458] on td at bounding box center [148, 459] width 70 height 43
click at [149, 463] on span at bounding box center [145, 459] width 13 height 13
click at [146, 466] on input "checkbox" at bounding box center [145, 466] width 1 height 1
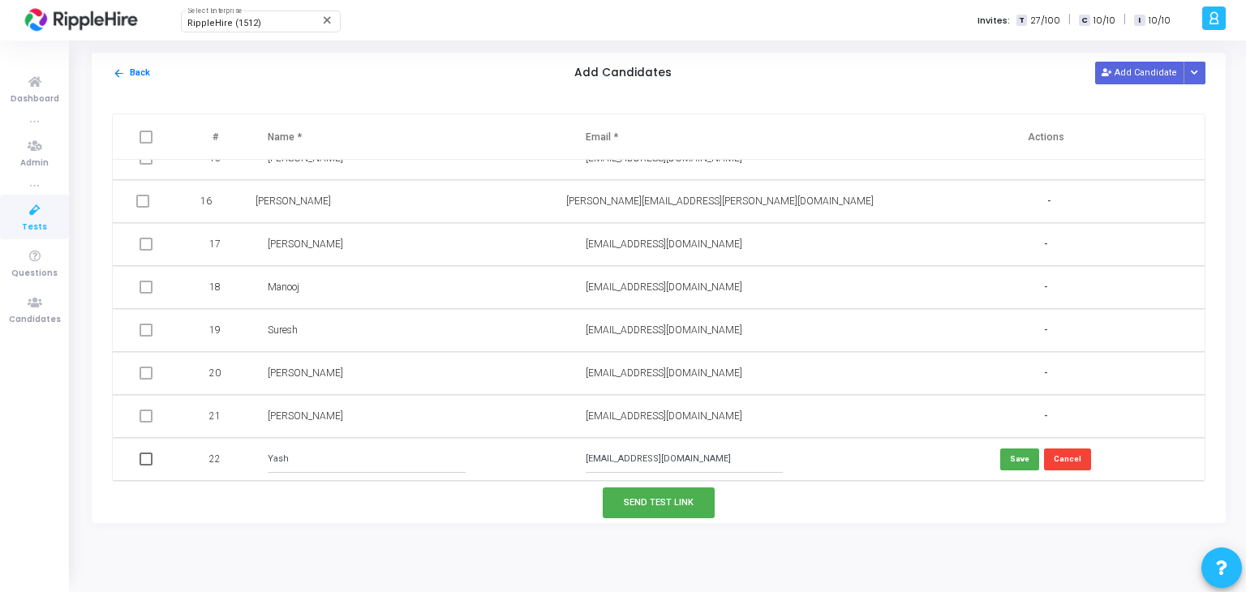
checkbox input "true"
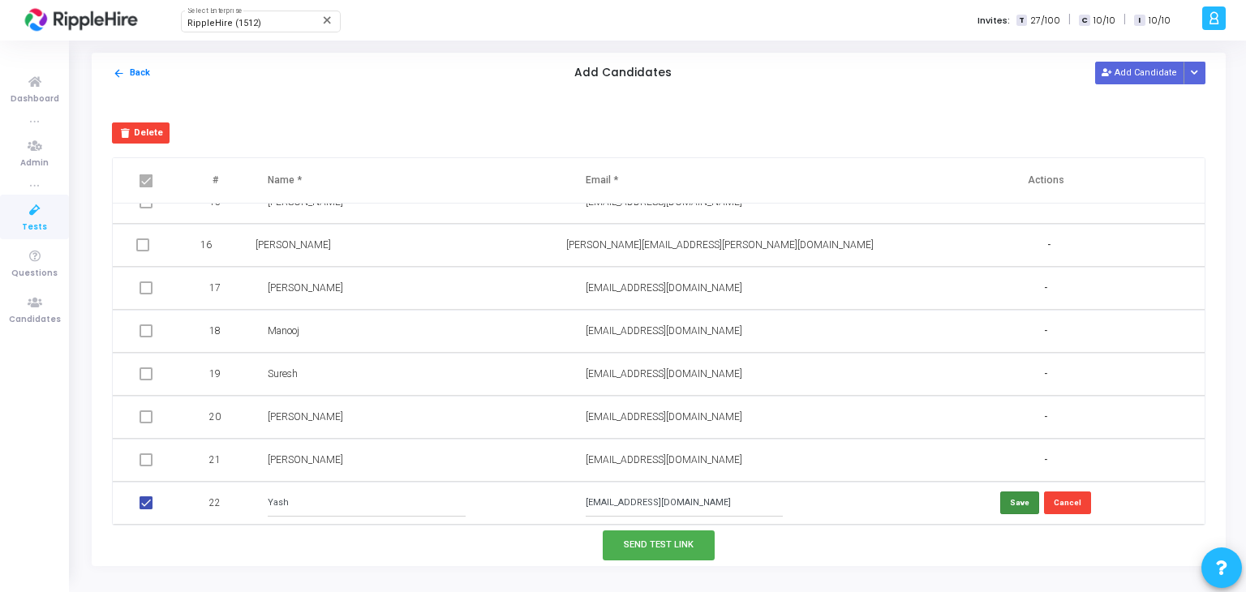
click at [1007, 503] on button "Save" at bounding box center [1019, 502] width 39 height 22
click at [157, 505] on td at bounding box center [148, 504] width 70 height 43
click at [135, 504] on td at bounding box center [148, 504] width 70 height 43
click at [143, 504] on span at bounding box center [145, 503] width 13 height 13
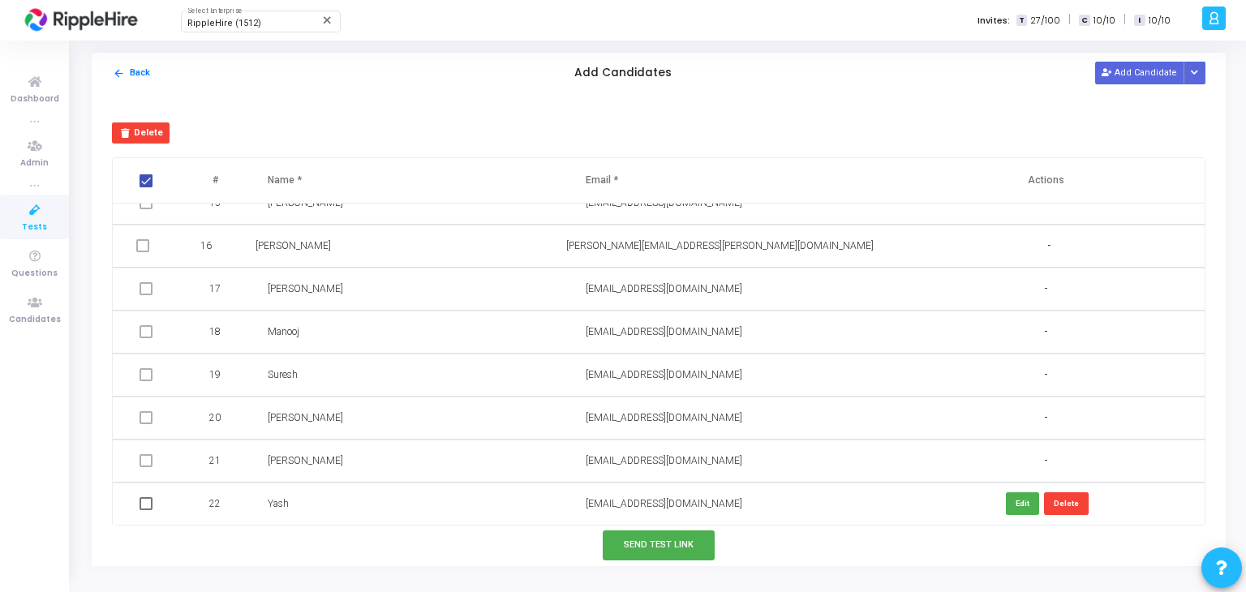
click at [145, 510] on input "checkbox" at bounding box center [145, 510] width 1 height 1
checkbox input "true"
checkbox input "false"
click at [700, 539] on button "Send Test Link" at bounding box center [659, 545] width 112 height 30
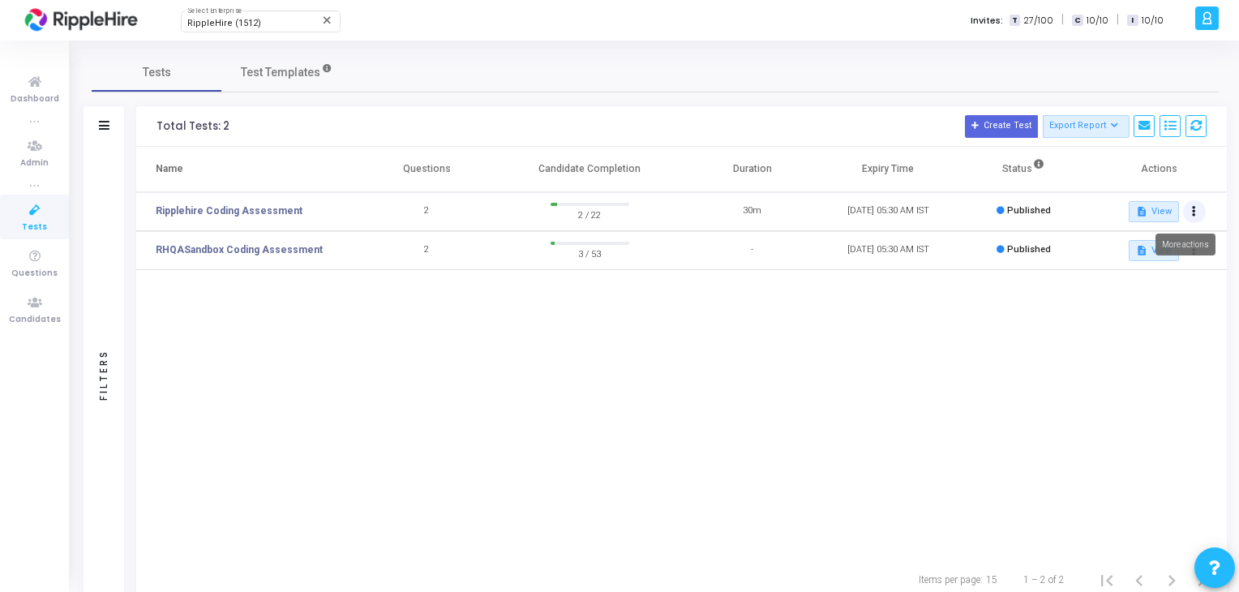
click at [1188, 209] on button at bounding box center [1194, 211] width 23 height 23
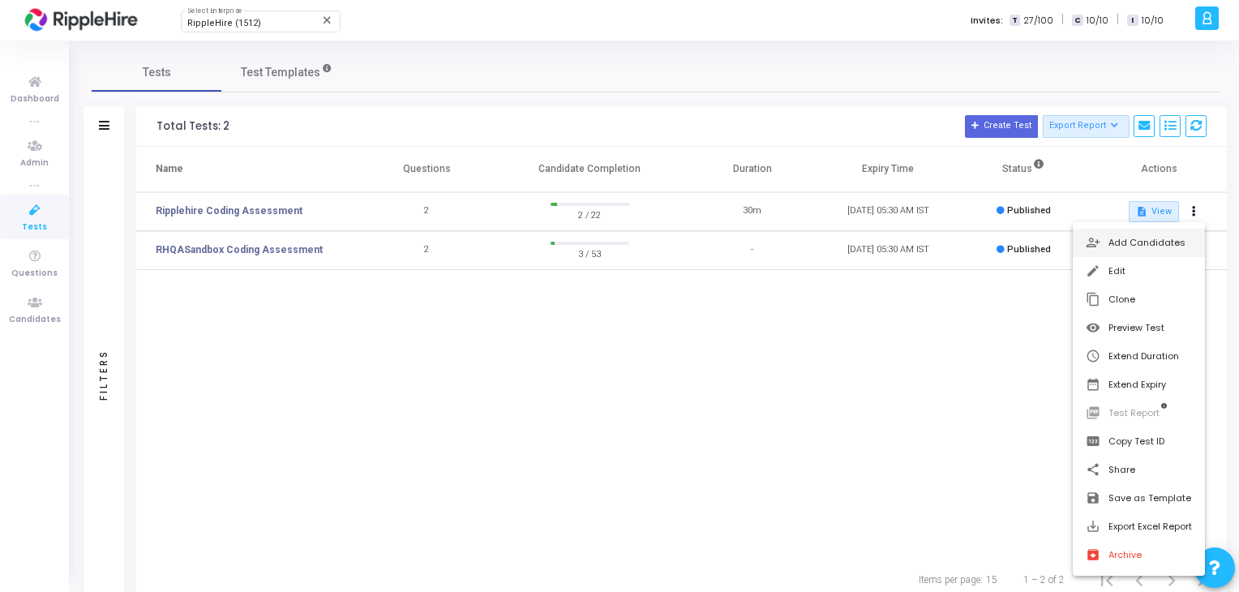
click at [1161, 247] on button "person_add_alt Add Candidates" at bounding box center [1139, 243] width 132 height 28
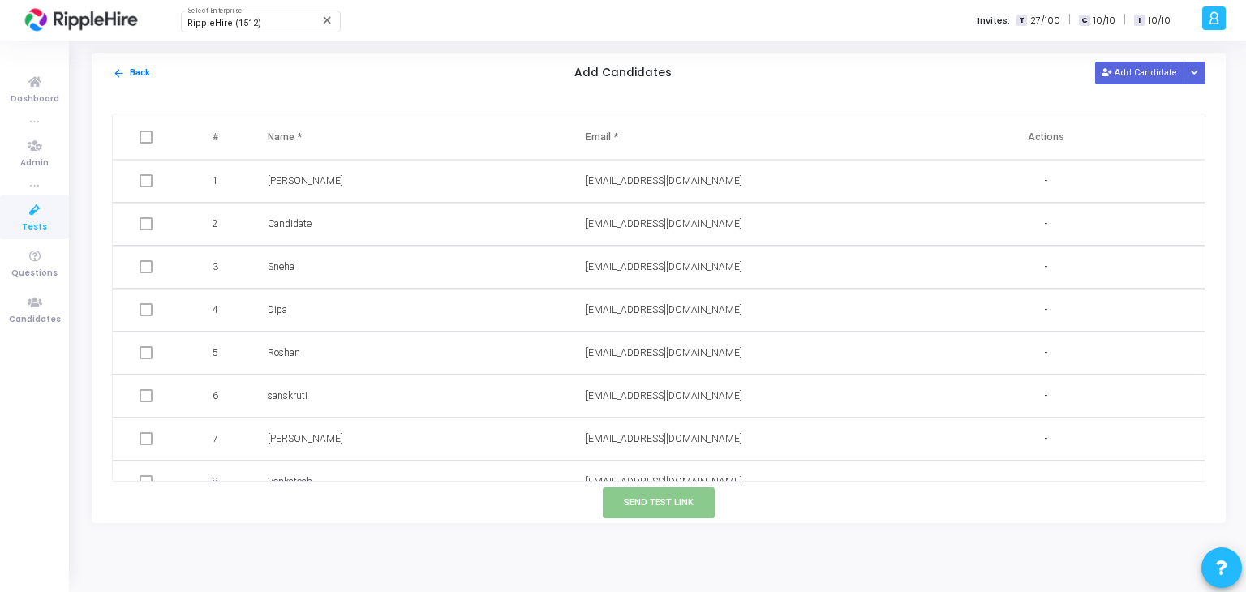
scroll to position [624, 0]
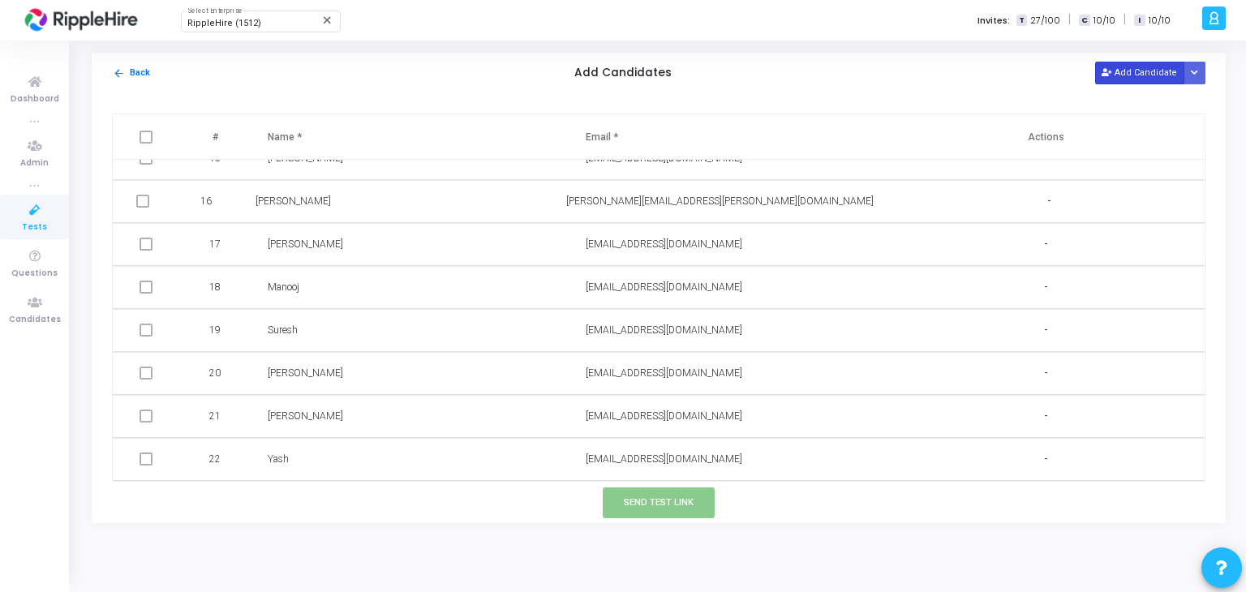
click at [1149, 79] on button "Add Candidate" at bounding box center [1139, 73] width 89 height 22
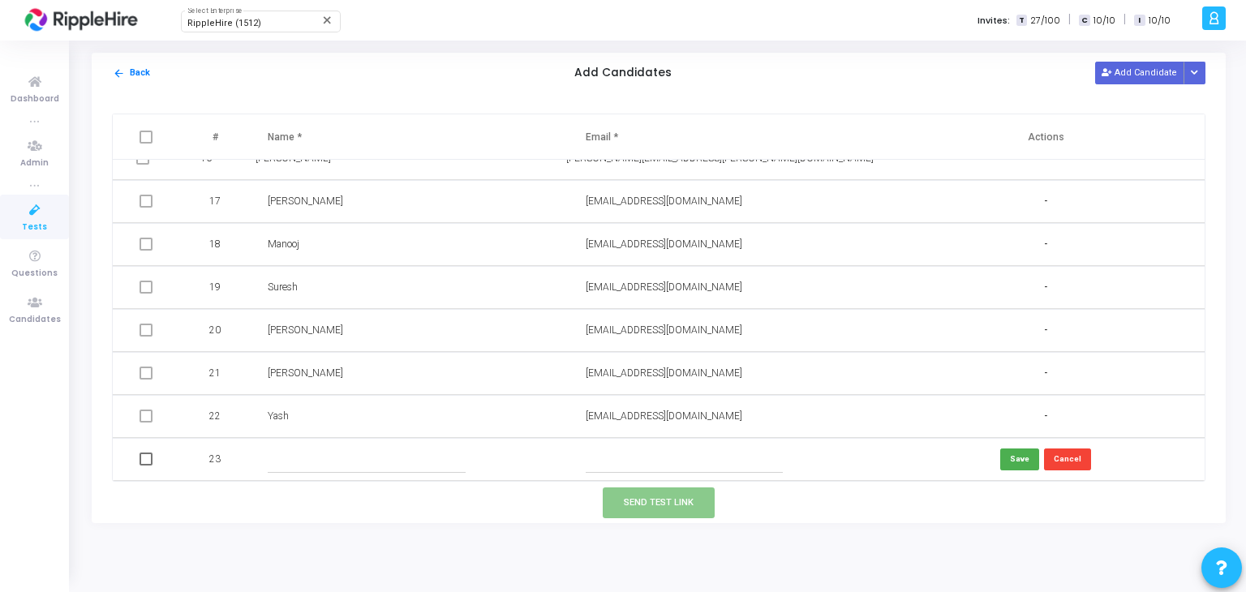
click at [368, 449] on input "text" at bounding box center [366, 459] width 197 height 27
type input "d"
click at [368, 449] on input "Dhariy" at bounding box center [366, 459] width 197 height 27
type input "Dhariya"
click at [622, 460] on input "text" at bounding box center [684, 459] width 197 height 27
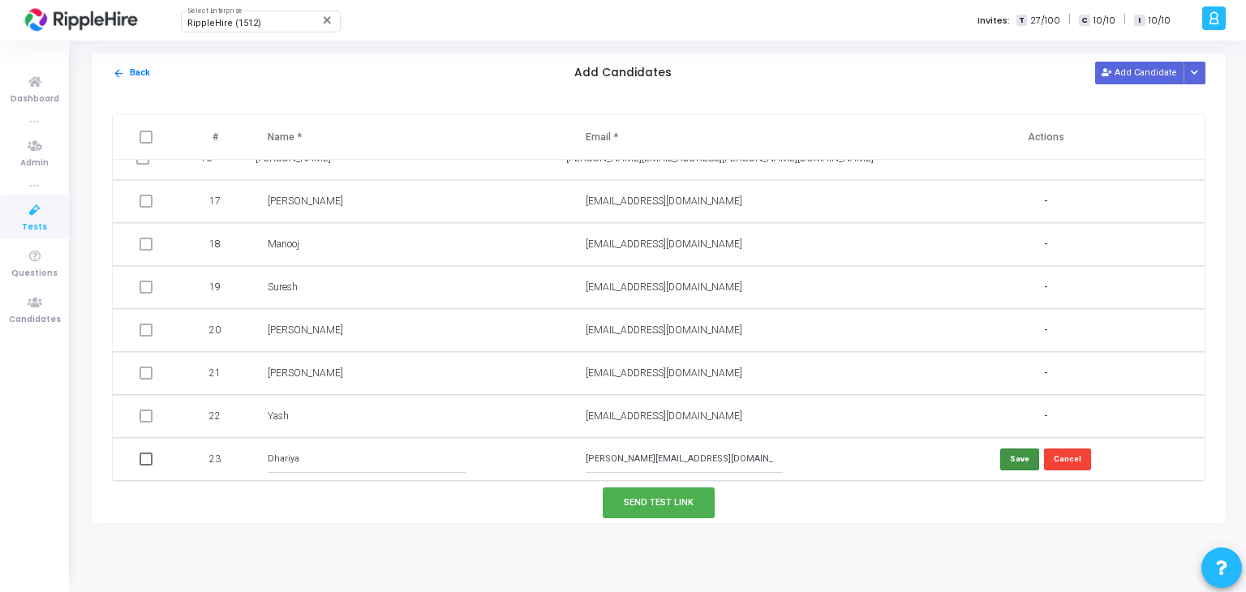
type input "[PERSON_NAME][EMAIL_ADDRESS][DOMAIN_NAME]"
click at [1012, 458] on button "Save" at bounding box center [1019, 459] width 39 height 22
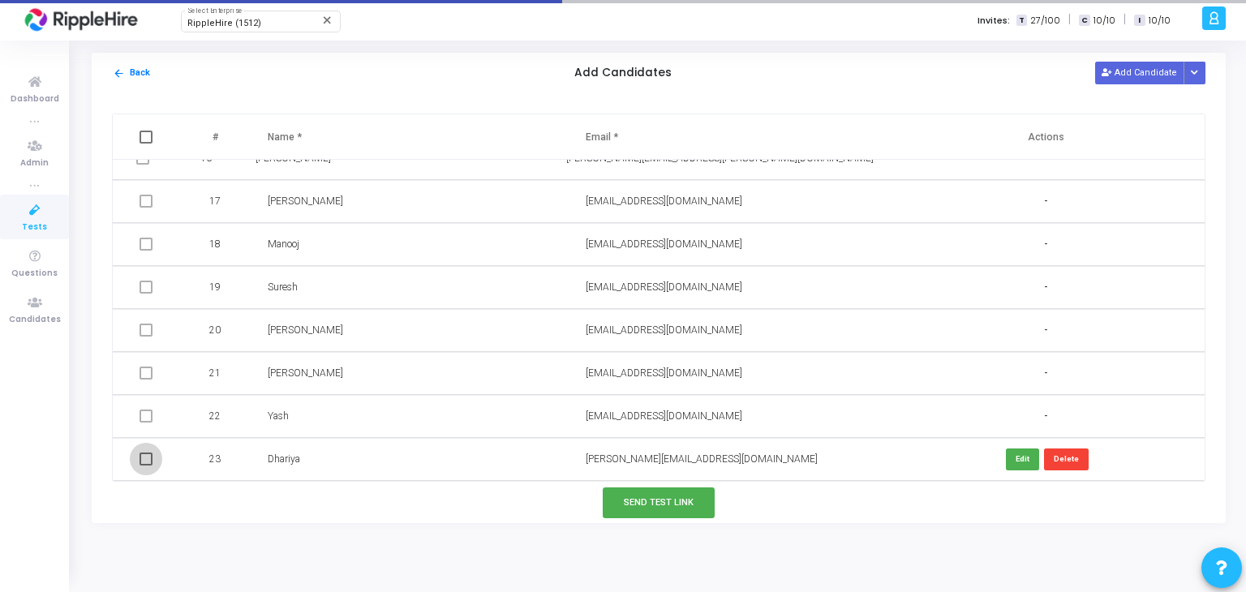
click at [139, 459] on span at bounding box center [145, 459] width 13 height 13
click at [145, 466] on input "checkbox" at bounding box center [145, 466] width 1 height 1
checkbox input "true"
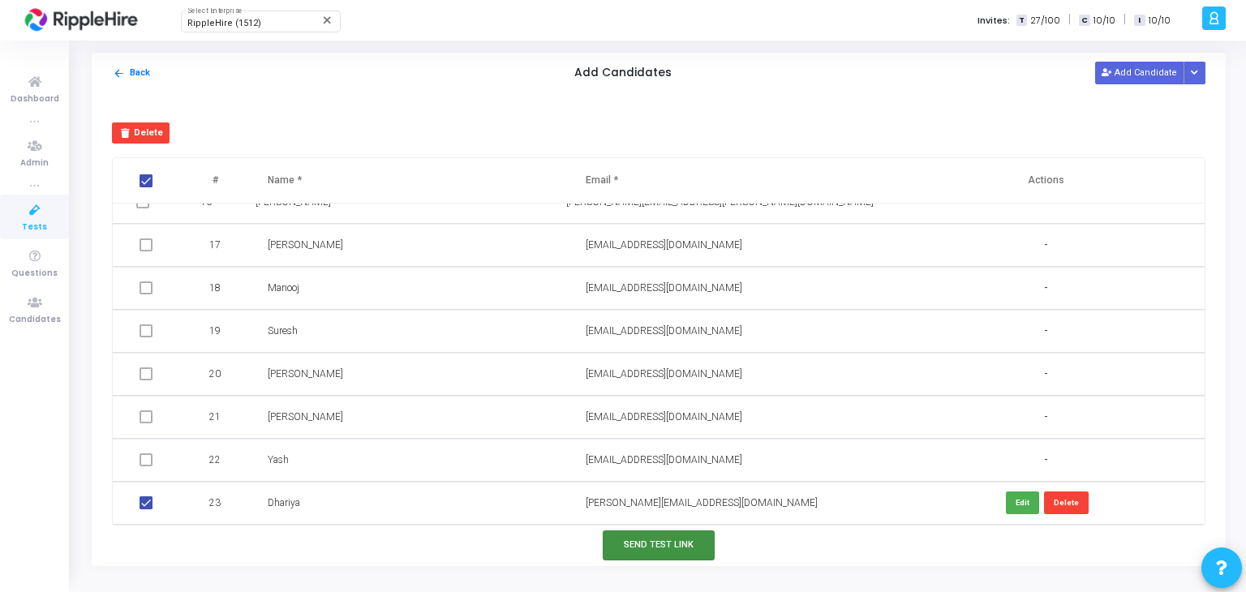
click at [659, 544] on button "Send Test Link" at bounding box center [659, 545] width 112 height 30
